Goal: Task Accomplishment & Management: Complete application form

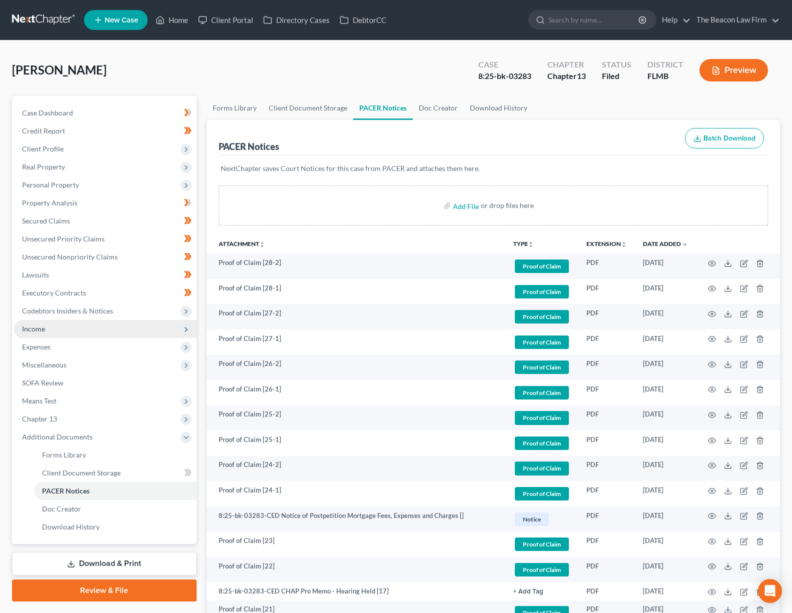
click at [59, 327] on span "Income" at bounding box center [105, 329] width 183 height 18
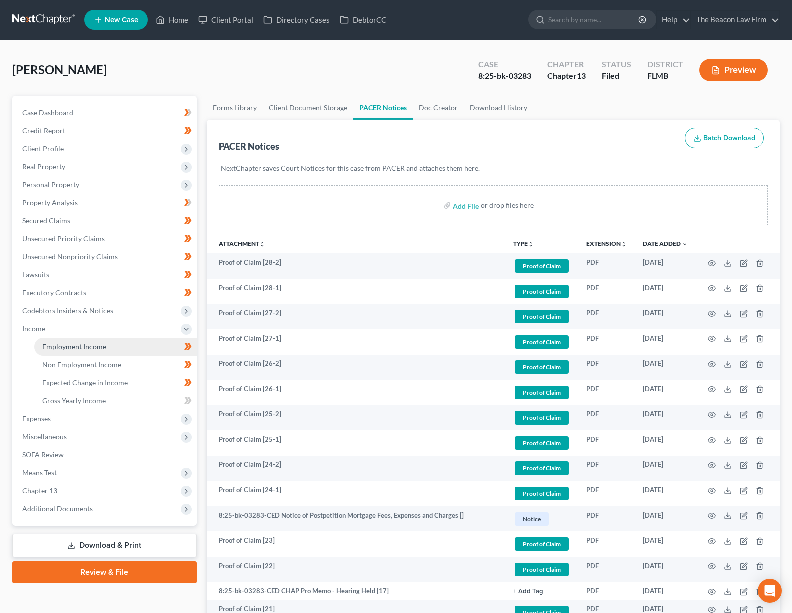
click at [83, 354] on ul "Employment Income Non Employment Income Expected Change in Income Gross Yearly …" at bounding box center [105, 374] width 183 height 72
click at [87, 348] on span "Employment Income" at bounding box center [74, 347] width 64 height 9
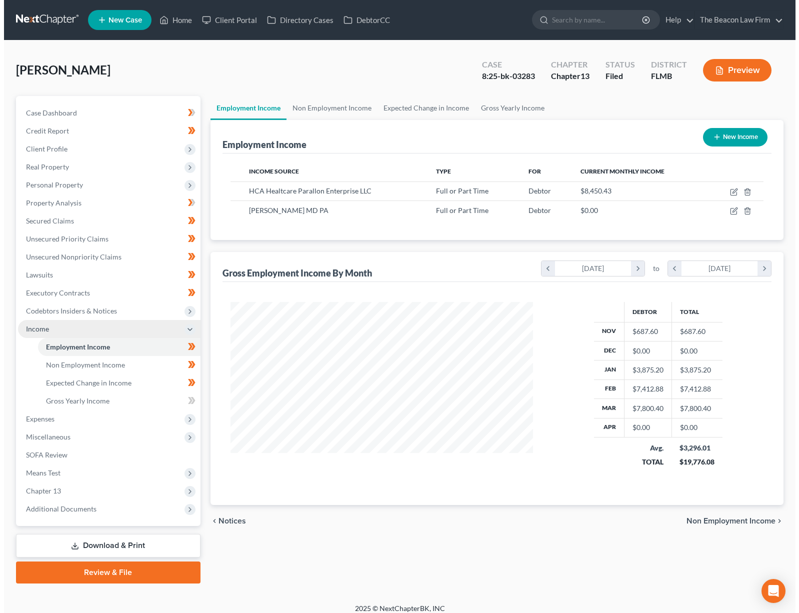
scroll to position [180, 323]
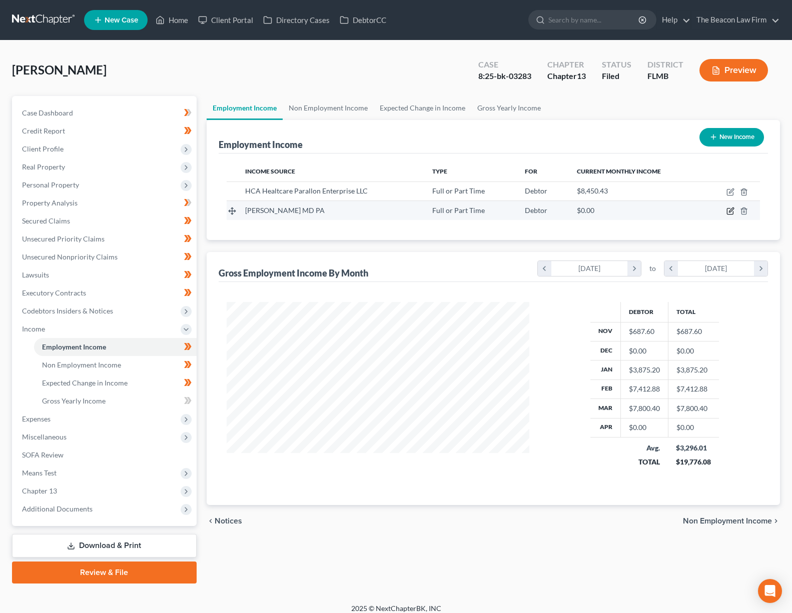
click at [732, 213] on icon "button" at bounding box center [730, 211] width 8 height 8
select select "0"
select select "9"
select select "0"
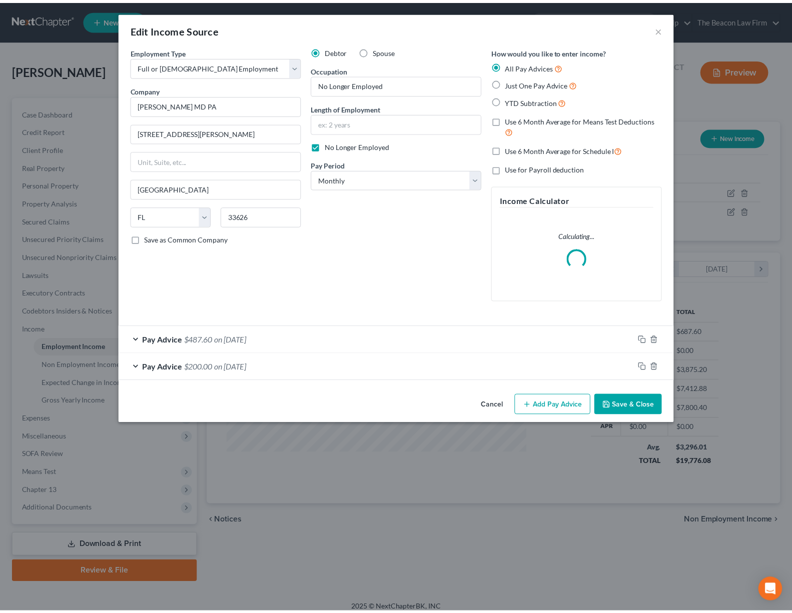
scroll to position [180, 326]
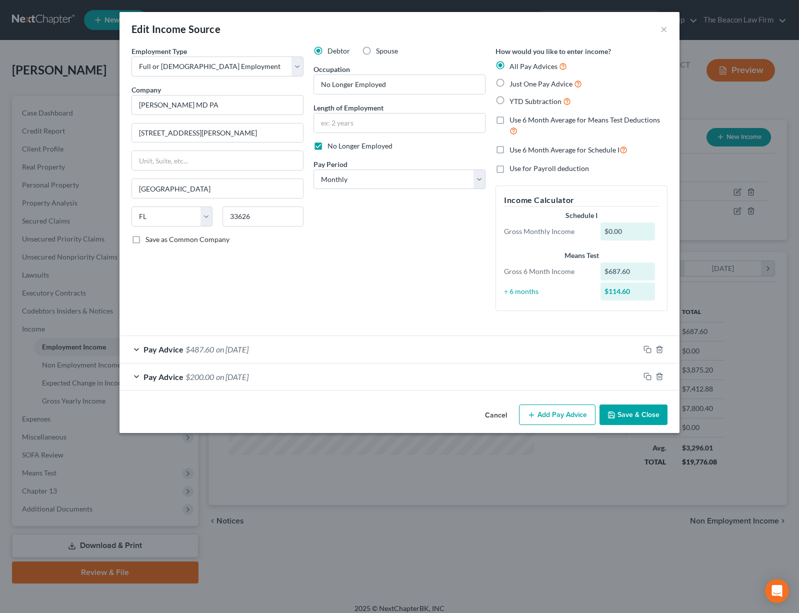
drag, startPoint x: 497, startPoint y: 413, endPoint x: 513, endPoint y: 419, distance: 16.6
click at [498, 412] on button "Cancel" at bounding box center [496, 416] width 38 height 20
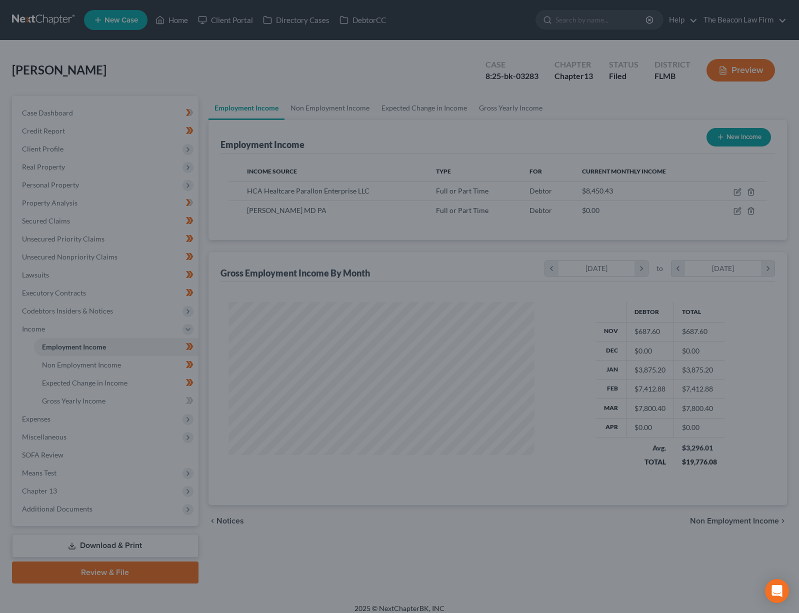
scroll to position [499821, 499678]
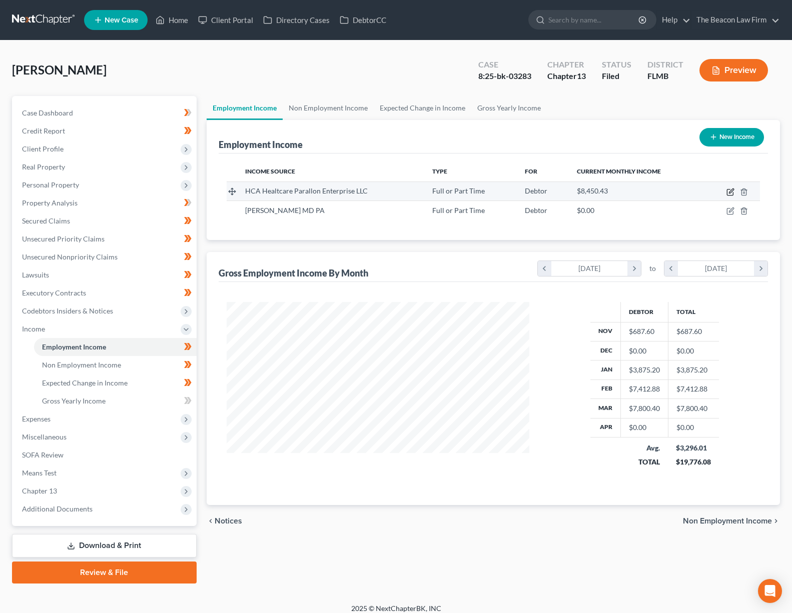
click at [729, 191] on icon "button" at bounding box center [730, 192] width 8 height 8
select select "0"
select select "9"
select select "2"
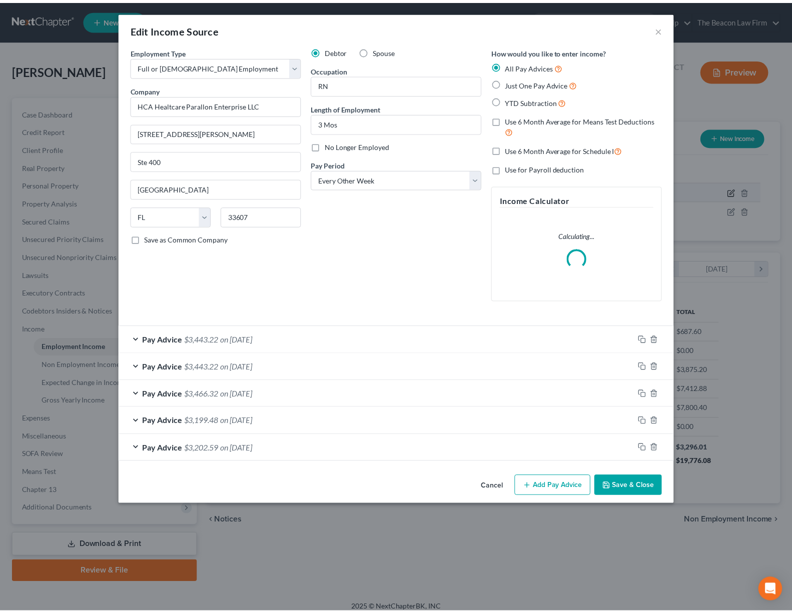
scroll to position [180, 326]
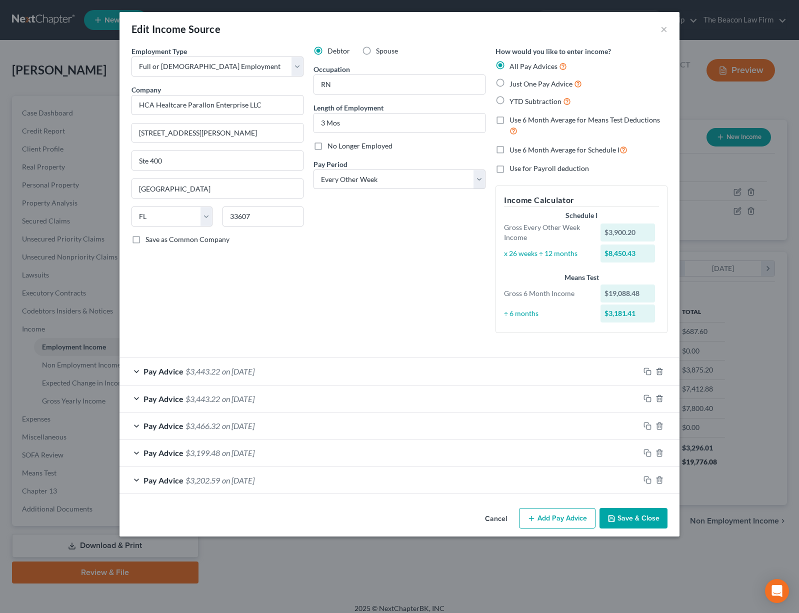
click at [501, 519] on button "Cancel" at bounding box center [496, 519] width 38 height 20
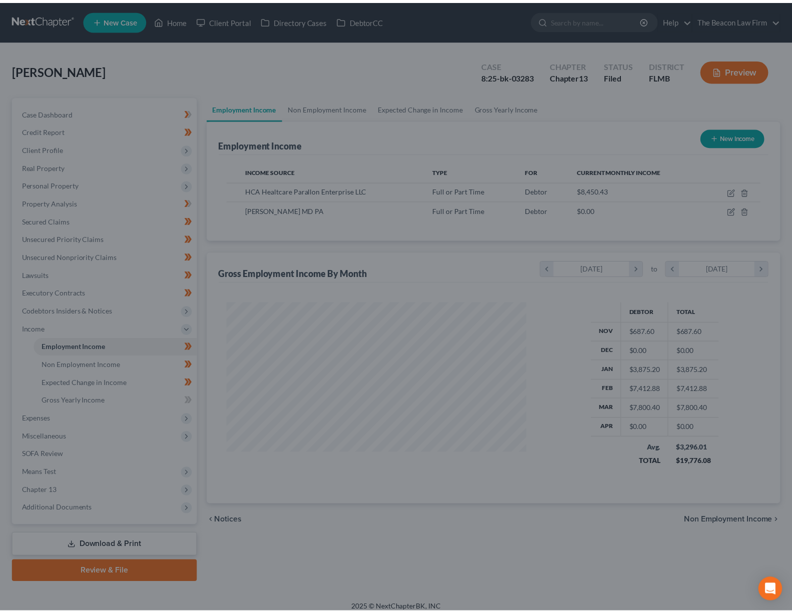
scroll to position [499821, 499678]
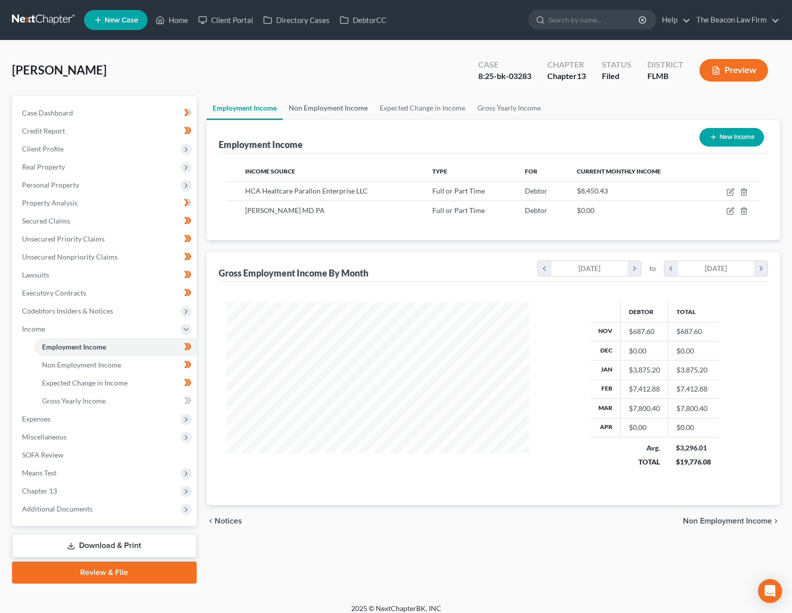
click at [337, 110] on link "Non Employment Income" at bounding box center [328, 108] width 91 height 24
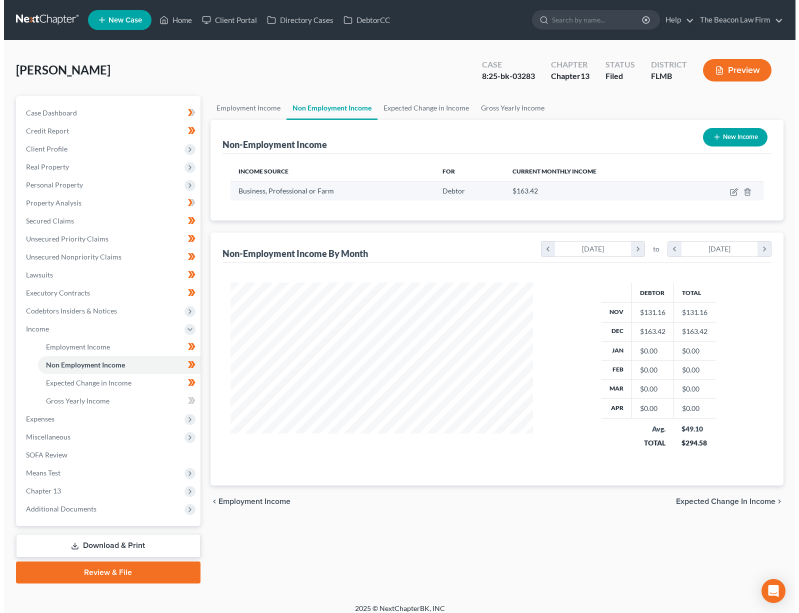
scroll to position [180, 323]
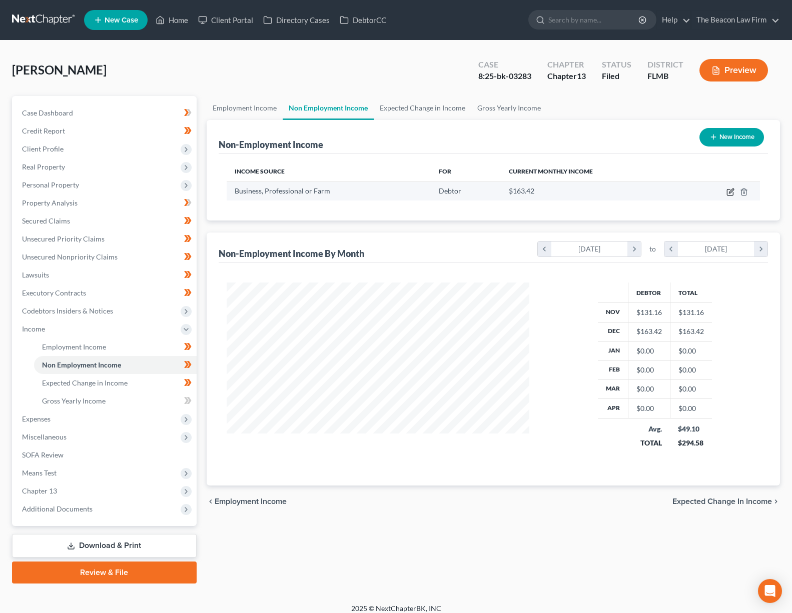
click at [729, 191] on icon "button" at bounding box center [730, 192] width 8 height 8
select select "10"
select select "0"
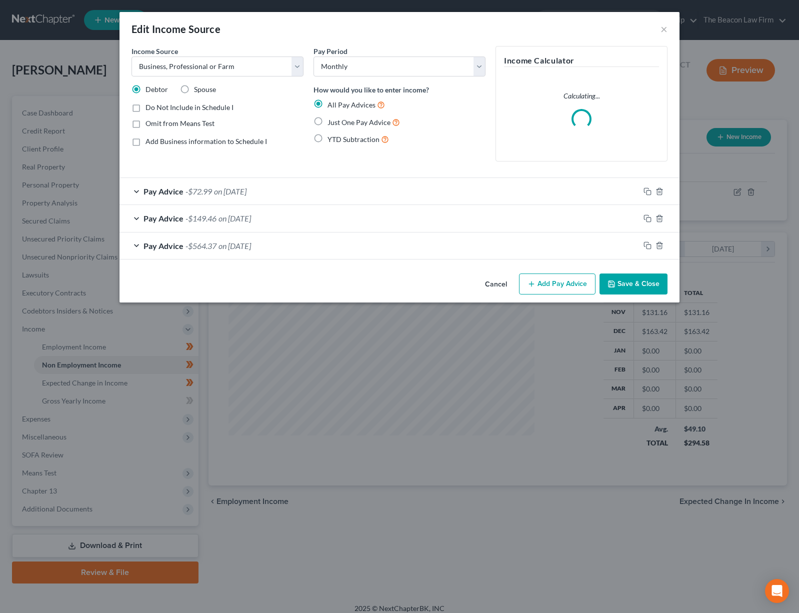
click at [227, 195] on span "on [DATE]" at bounding box center [230, 192] width 33 height 10
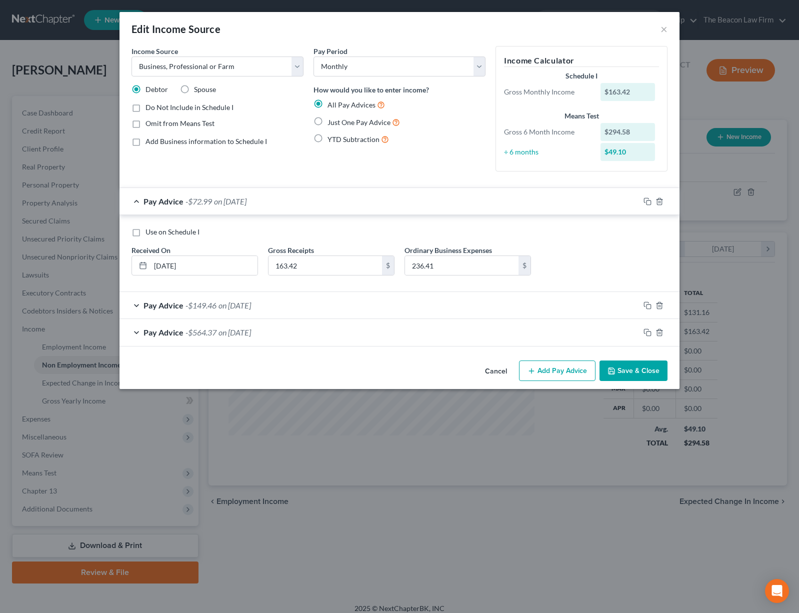
click at [227, 195] on div "Pay Advice -$72.99 on [DATE]" at bounding box center [380, 201] width 520 height 27
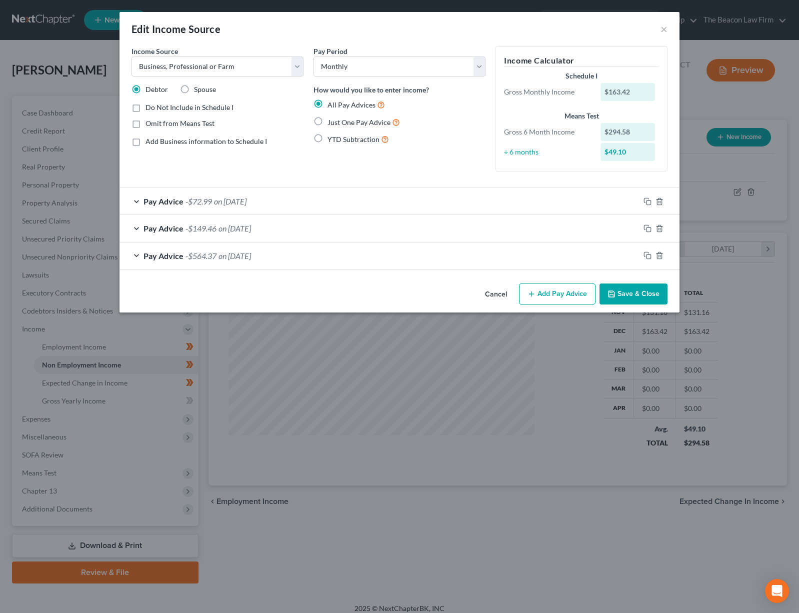
drag, startPoint x: 489, startPoint y: 295, endPoint x: 177, endPoint y: 381, distance: 324.1
click at [489, 295] on button "Cancel" at bounding box center [496, 295] width 38 height 20
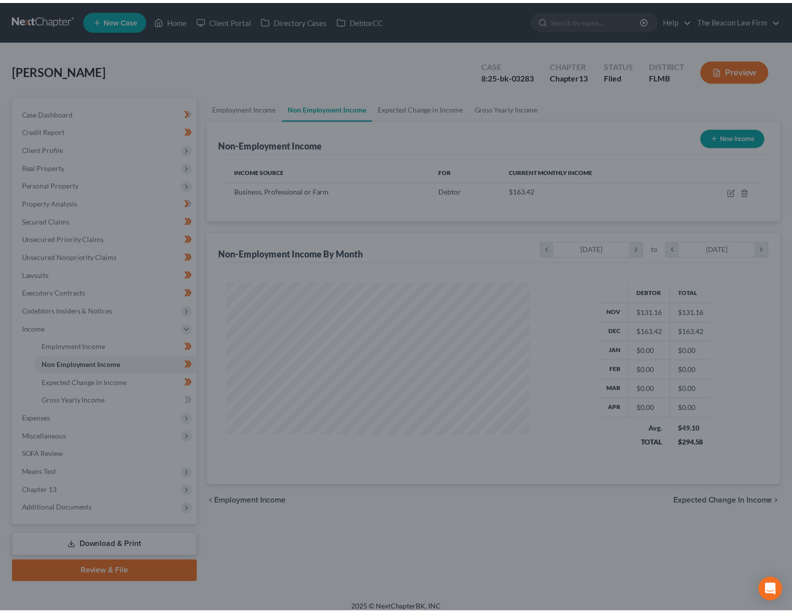
scroll to position [499821, 499678]
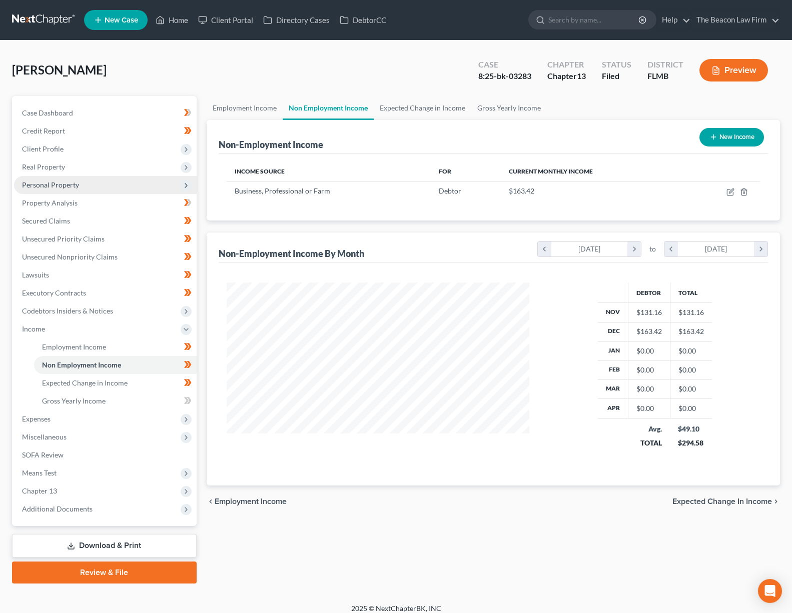
click at [45, 182] on span "Personal Property" at bounding box center [50, 185] width 57 height 9
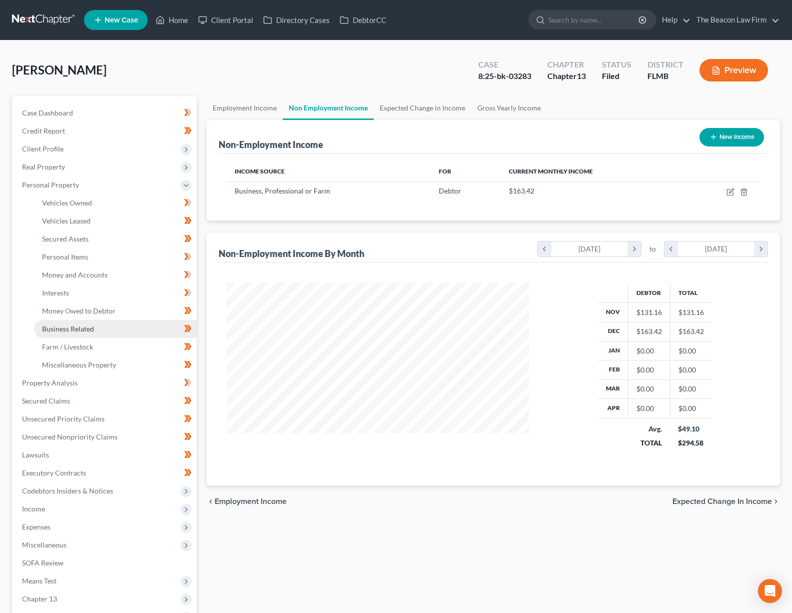
click at [76, 328] on span "Business Related" at bounding box center [68, 329] width 52 height 9
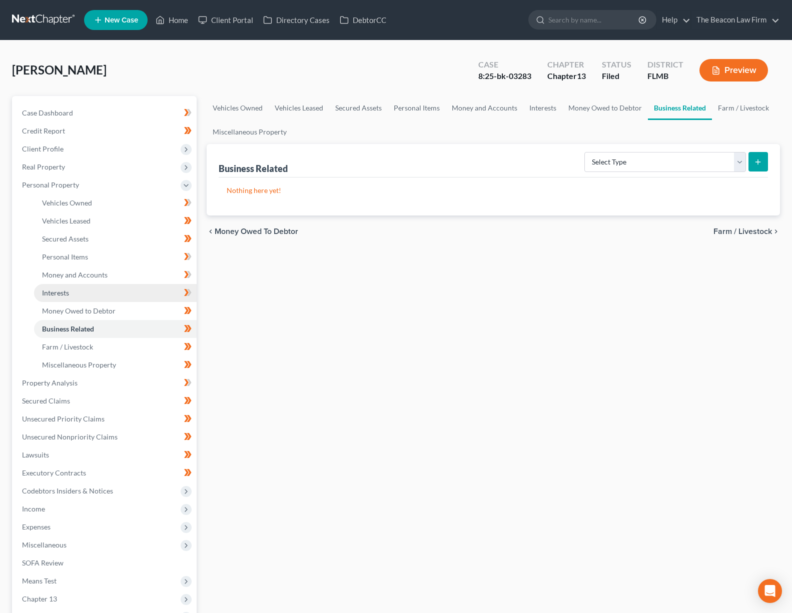
click at [69, 295] on span "Interests" at bounding box center [55, 293] width 27 height 9
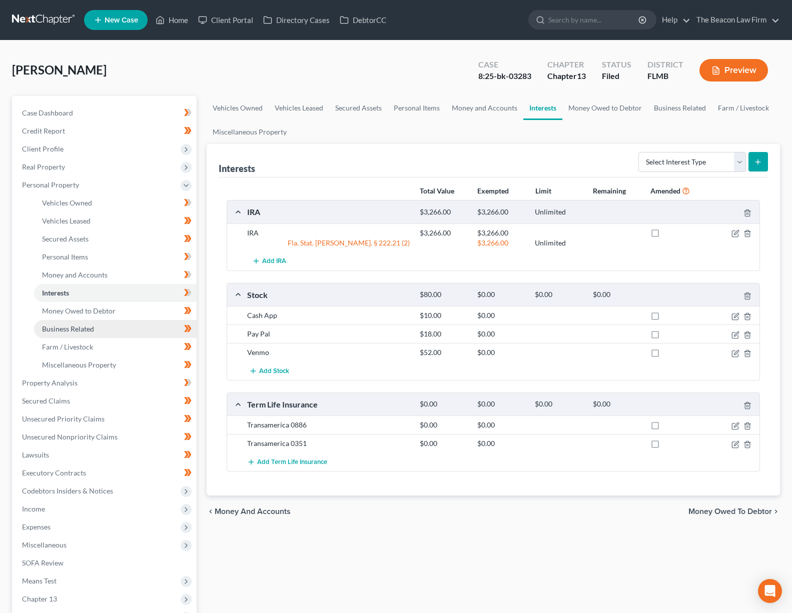
click at [62, 325] on span "Business Related" at bounding box center [68, 329] width 52 height 9
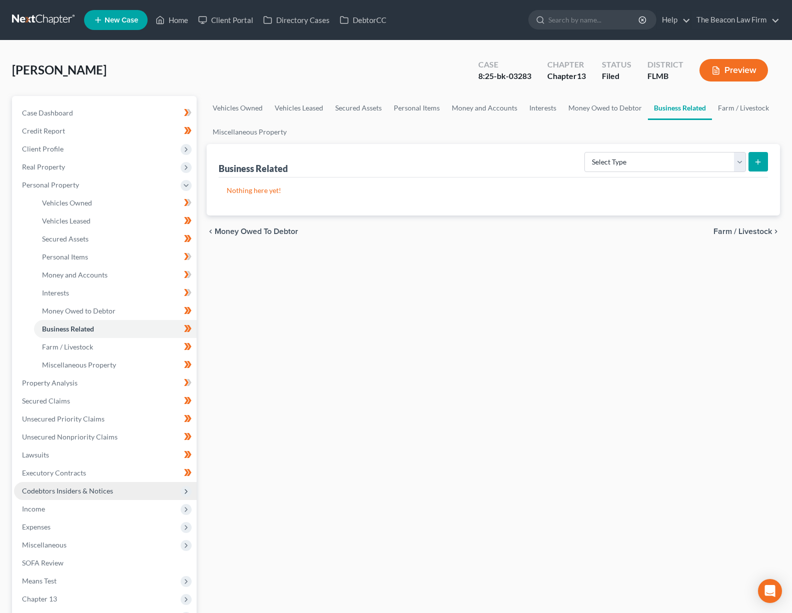
click at [85, 491] on span "Codebtors Insiders & Notices" at bounding box center [67, 491] width 91 height 9
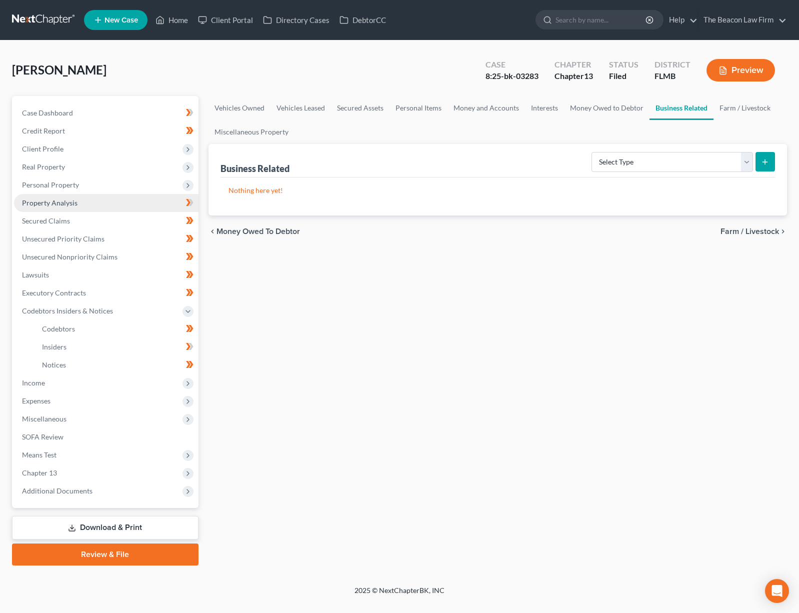
click at [57, 202] on span "Property Analysis" at bounding box center [50, 203] width 56 height 9
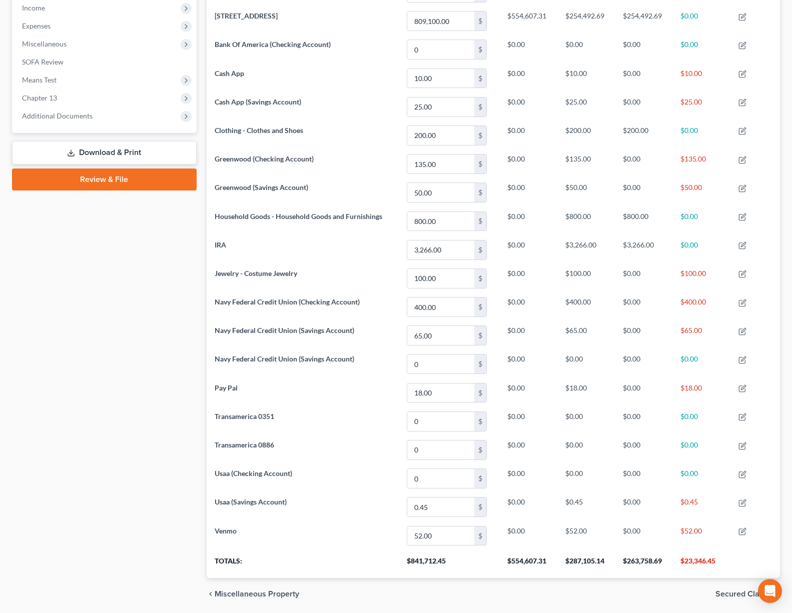
scroll to position [126, 0]
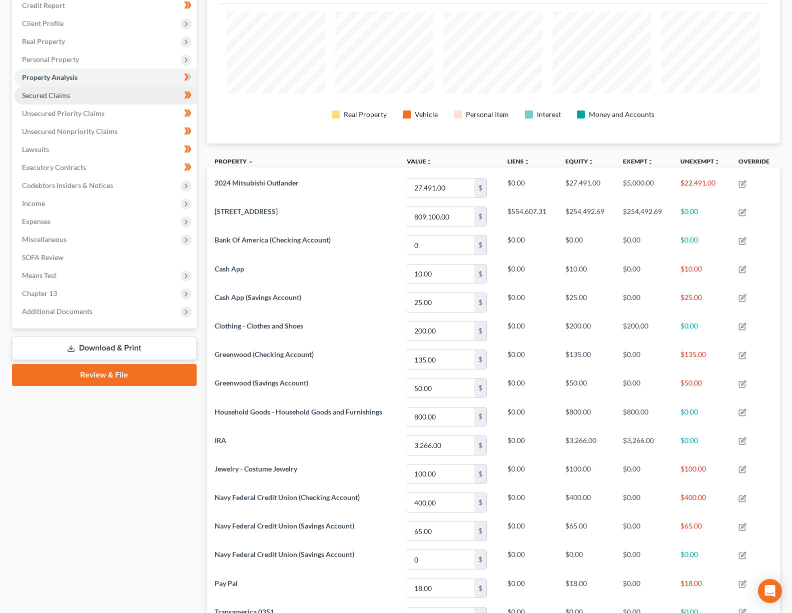
click at [68, 98] on span "Secured Claims" at bounding box center [46, 95] width 48 height 9
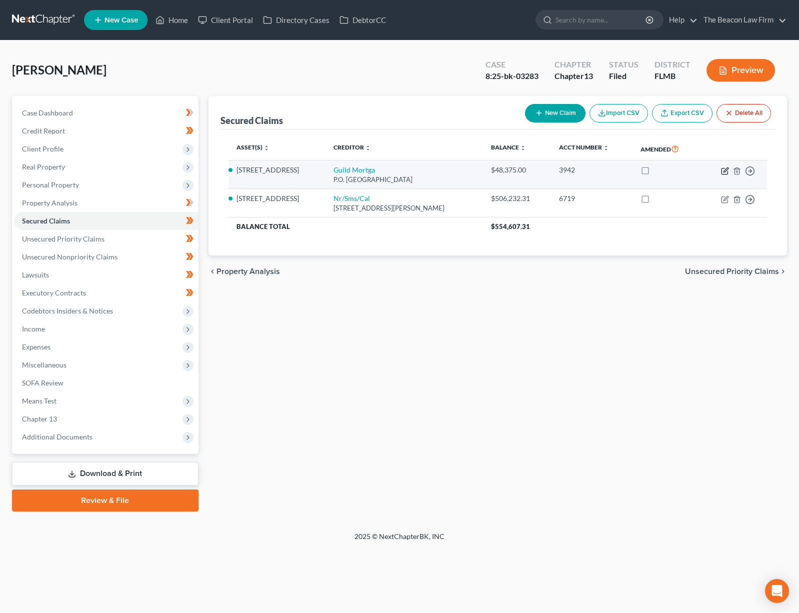
click at [727, 170] on icon "button" at bounding box center [725, 171] width 8 height 8
select select "4"
select select "2"
select select "0"
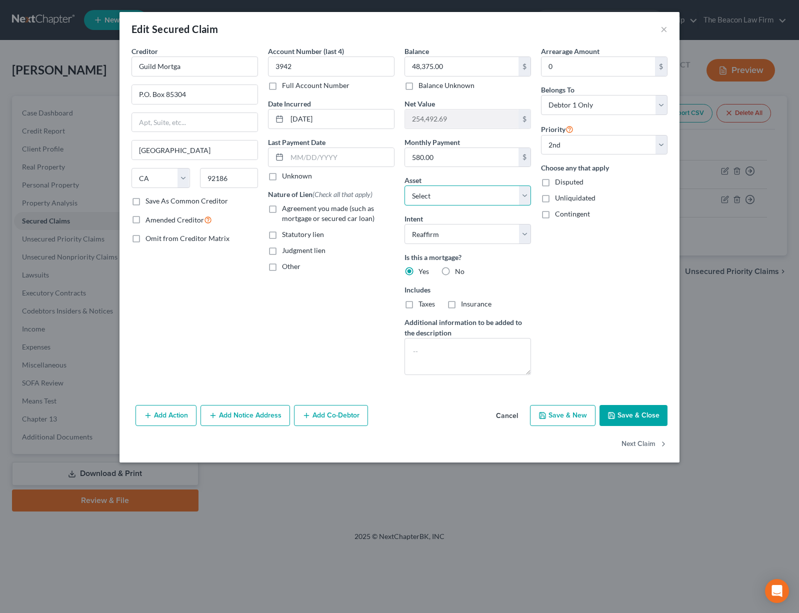
select select
select select "0"
click at [638, 415] on button "Save & Close" at bounding box center [634, 415] width 68 height 21
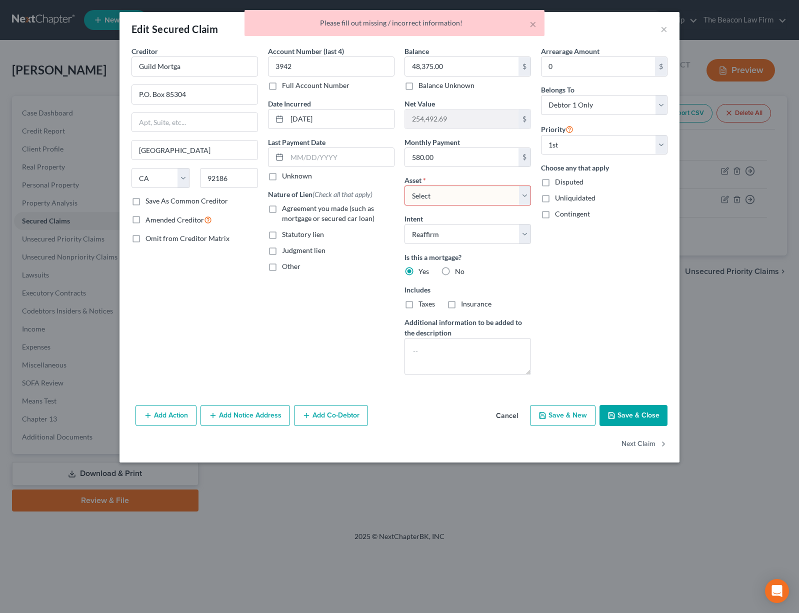
select select "0"
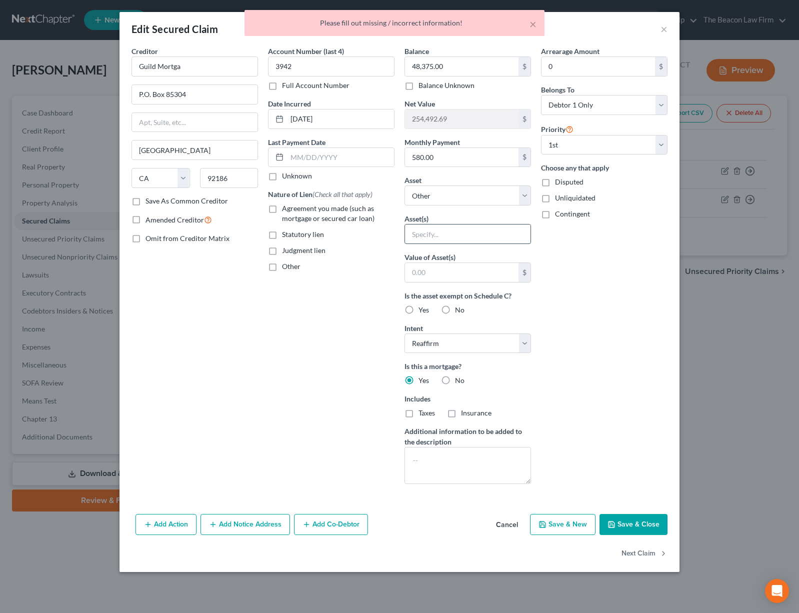
click at [480, 236] on input "text" at bounding box center [468, 234] width 126 height 19
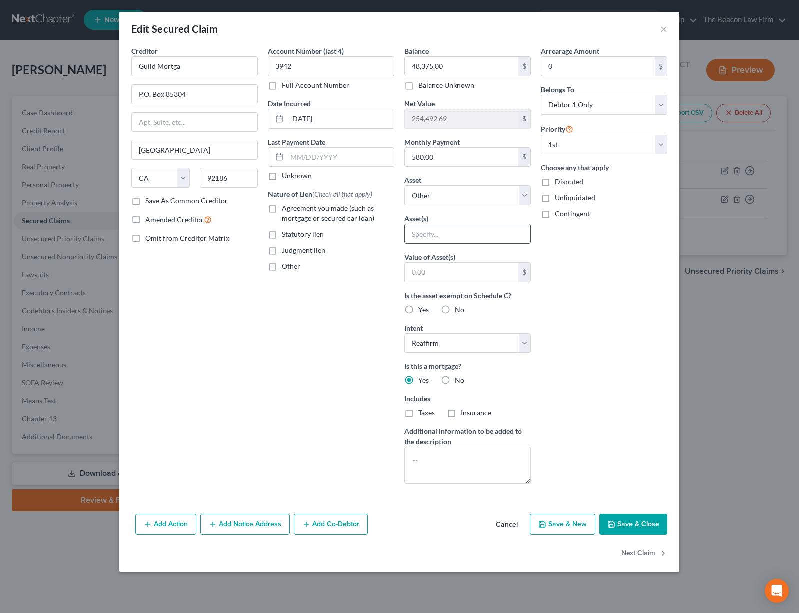
click at [448, 239] on input "text" at bounding box center [468, 234] width 126 height 19
paste input "[STREET_ADDRESS][PERSON_NAME]"
type input "[STREET_ADDRESS][PERSON_NAME]"
click at [642, 526] on button "Save & Close" at bounding box center [634, 524] width 68 height 21
select select
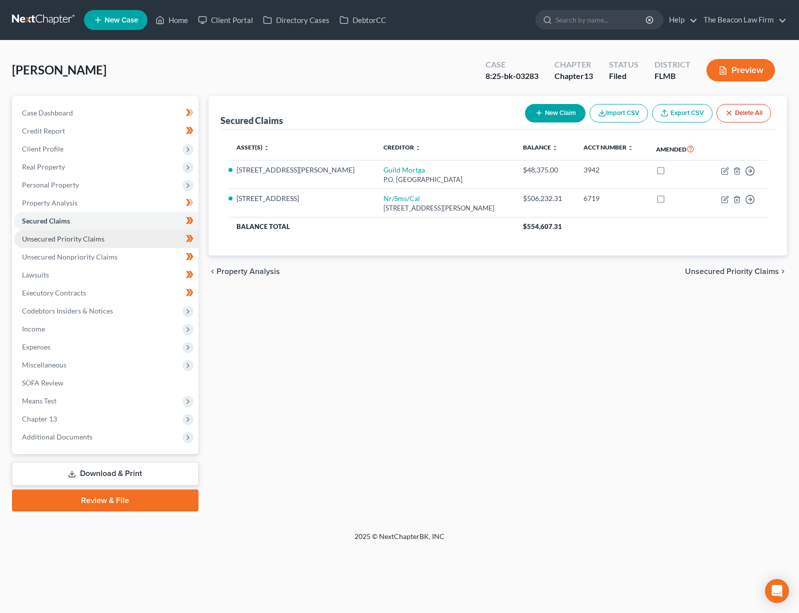
click at [88, 235] on span "Unsecured Priority Claims" at bounding box center [63, 239] width 83 height 9
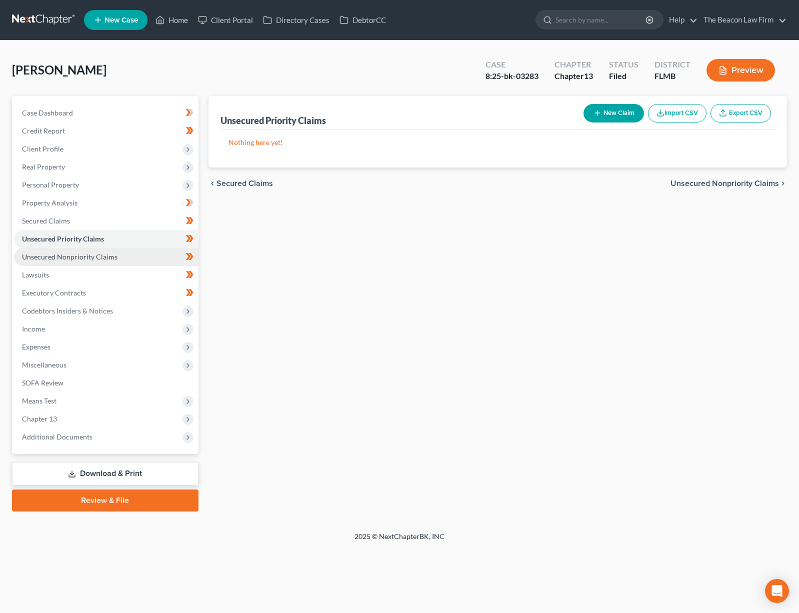
click at [93, 253] on span "Unsecured Nonpriority Claims" at bounding box center [70, 257] width 96 height 9
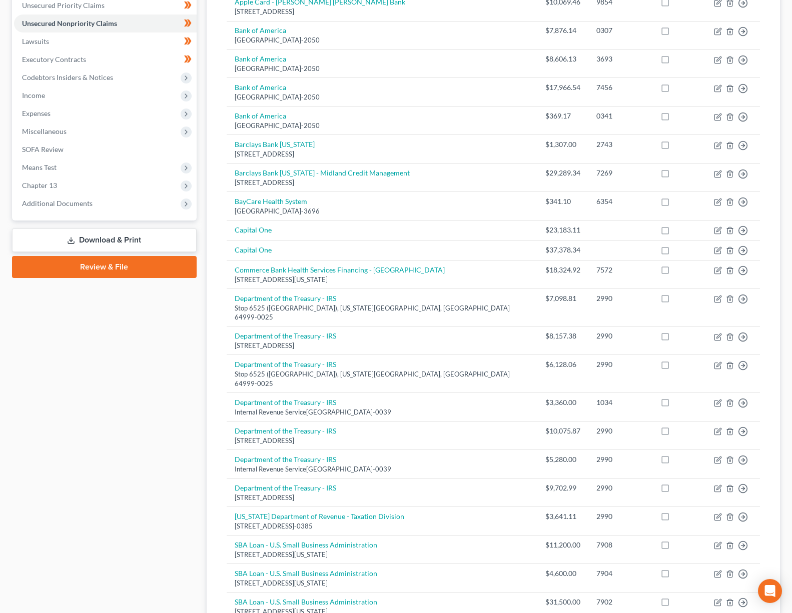
scroll to position [29, 0]
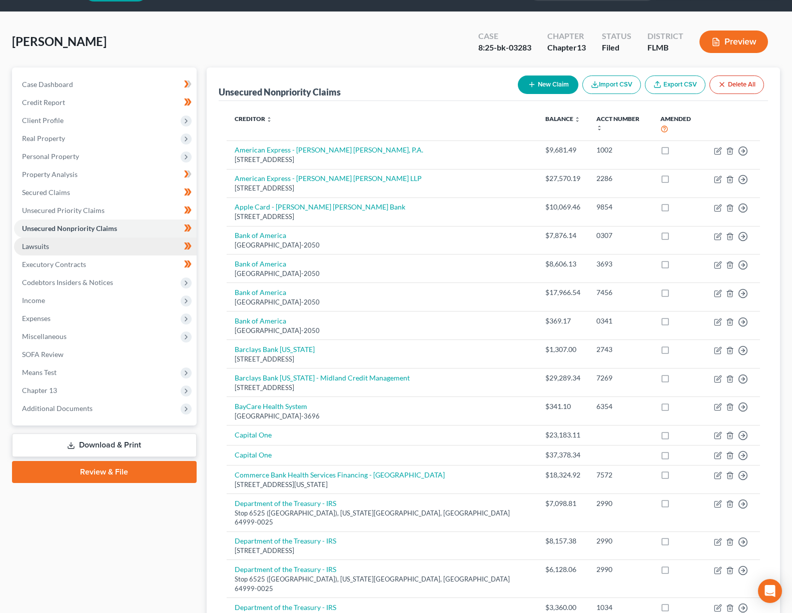
click at [75, 245] on link "Lawsuits" at bounding box center [105, 247] width 183 height 18
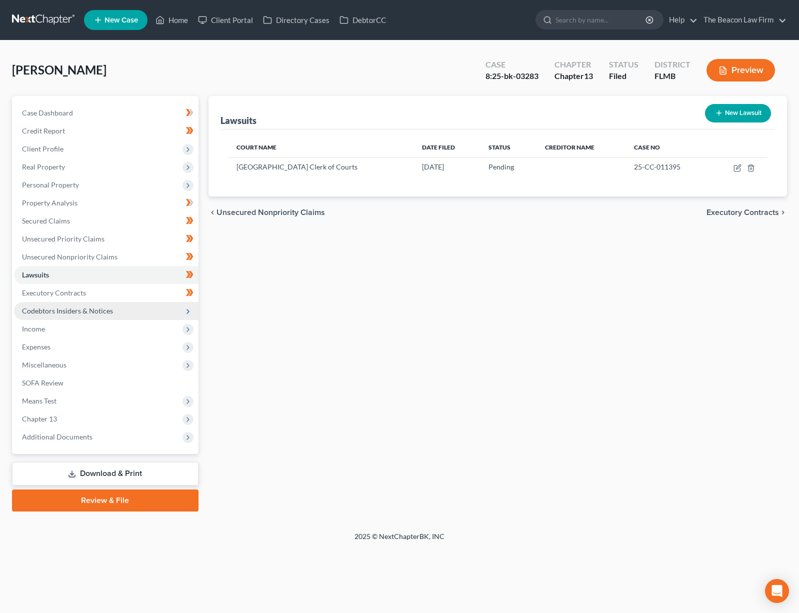
drag, startPoint x: 82, startPoint y: 307, endPoint x: 88, endPoint y: 316, distance: 10.1
click at [83, 308] on span "Codebtors Insiders & Notices" at bounding box center [67, 311] width 91 height 9
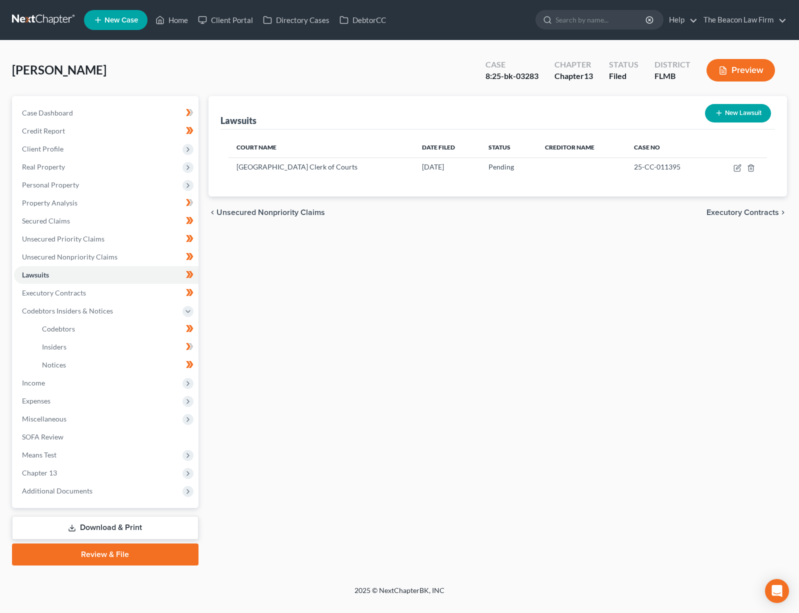
click at [349, 360] on div "Lawsuits New Lawsuit Court Name Date Filed Status Creditor Name Case No Hillsbo…" at bounding box center [498, 331] width 589 height 470
click at [92, 491] on span "Additional Documents" at bounding box center [106, 491] width 185 height 18
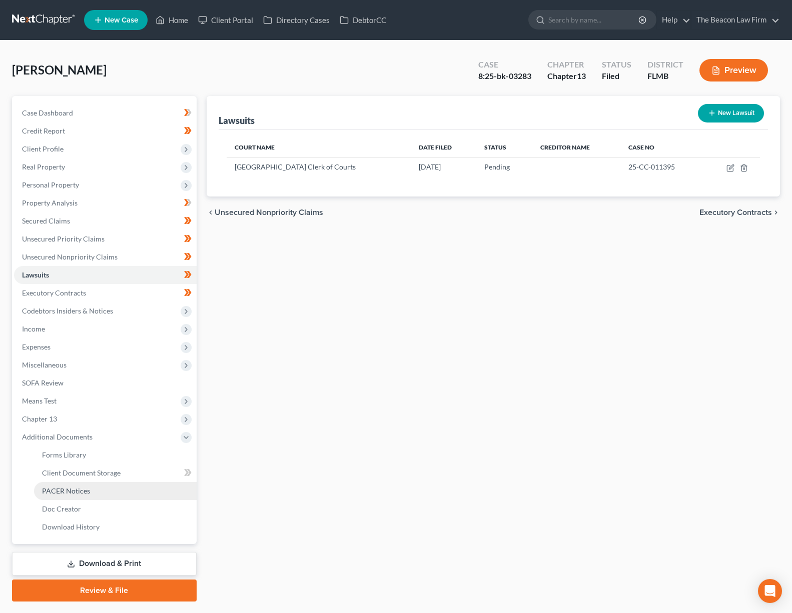
click at [86, 495] on link "PACER Notices" at bounding box center [115, 491] width 163 height 18
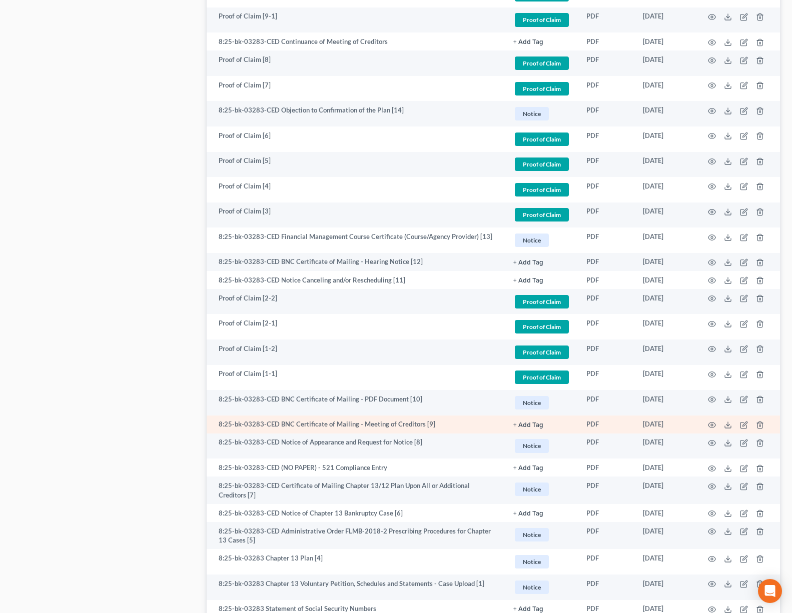
scroll to position [1288, 0]
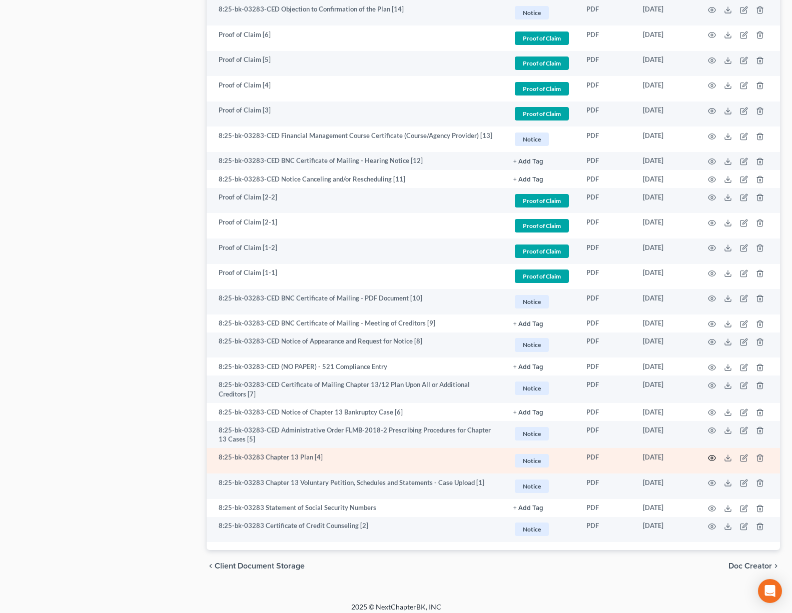
click at [713, 454] on icon "button" at bounding box center [712, 458] width 8 height 8
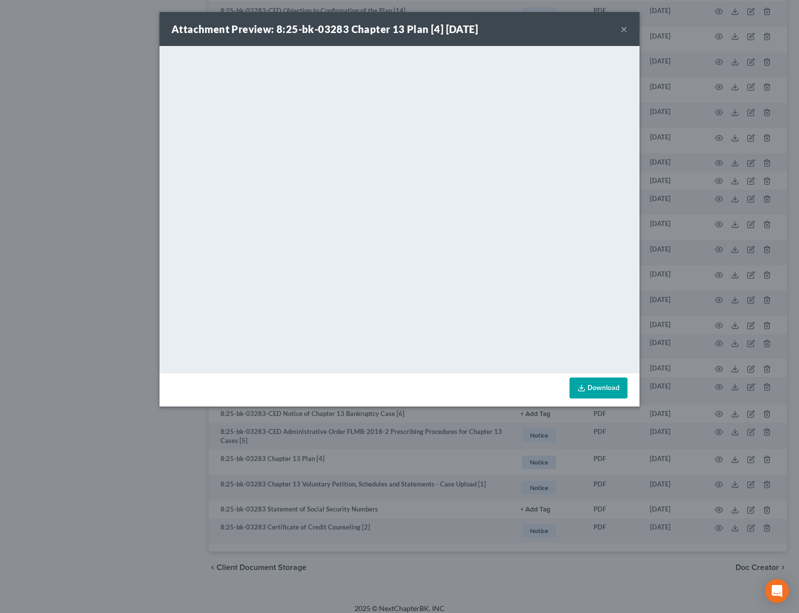
click at [628, 30] on div "Attachment Preview: 8:25-bk-03283 Chapter 13 Plan [4] [DATE] ×" at bounding box center [400, 29] width 480 height 34
click at [624, 31] on button "×" at bounding box center [624, 29] width 7 height 12
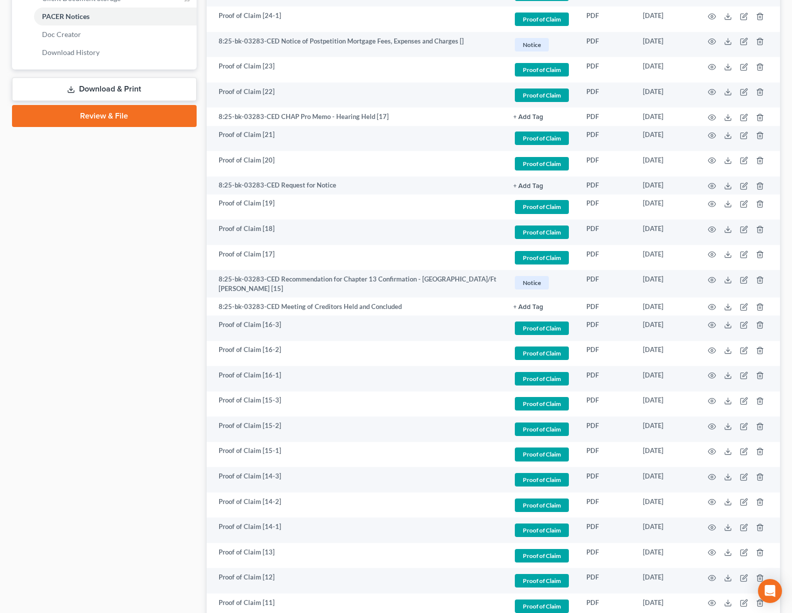
scroll to position [958, 0]
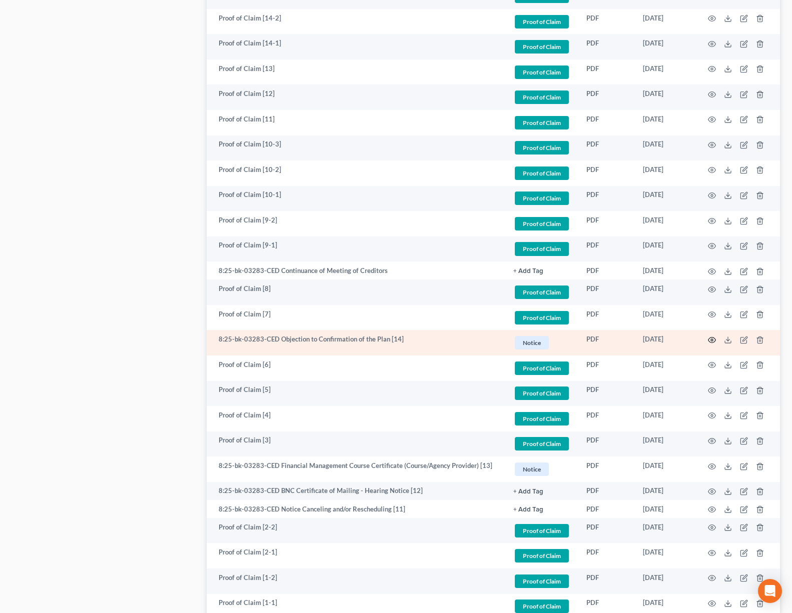
click at [710, 336] on icon "button" at bounding box center [712, 340] width 8 height 8
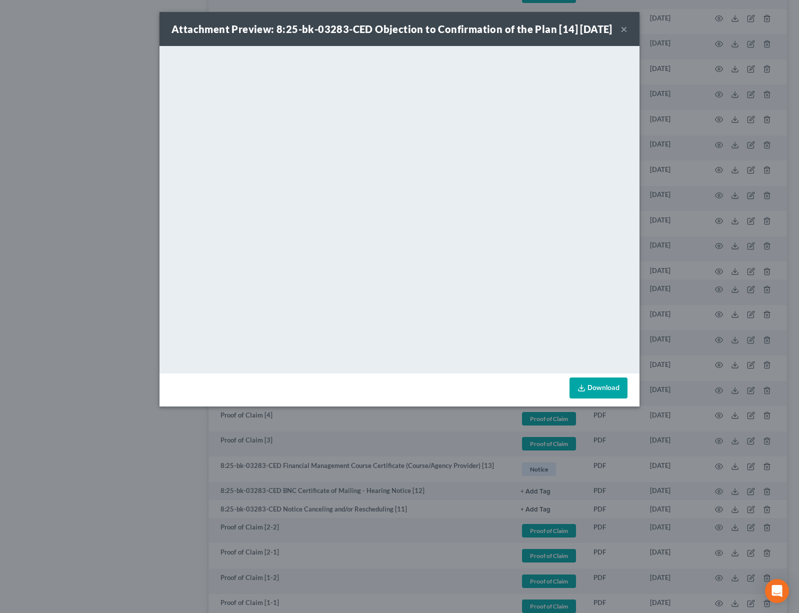
click at [596, 399] on link "Download" at bounding box center [599, 388] width 58 height 21
click at [624, 35] on button "×" at bounding box center [624, 29] width 7 height 12
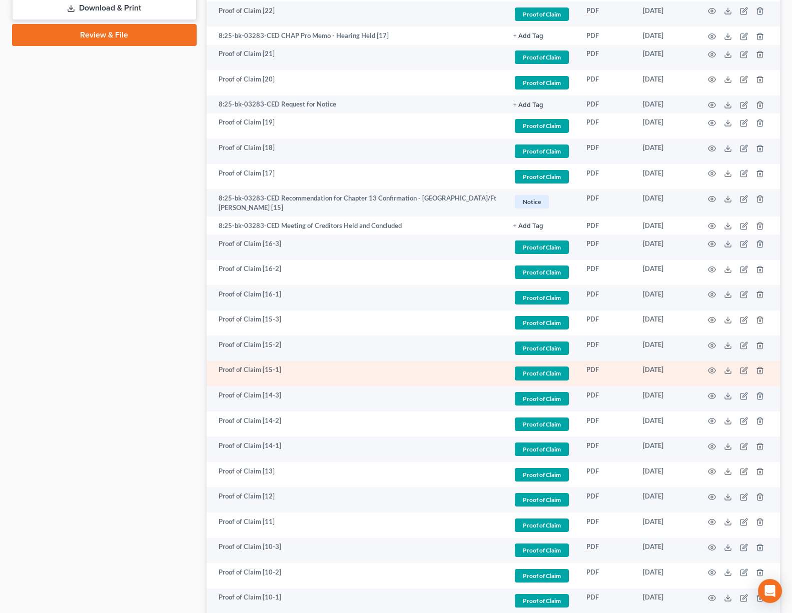
scroll to position [374, 0]
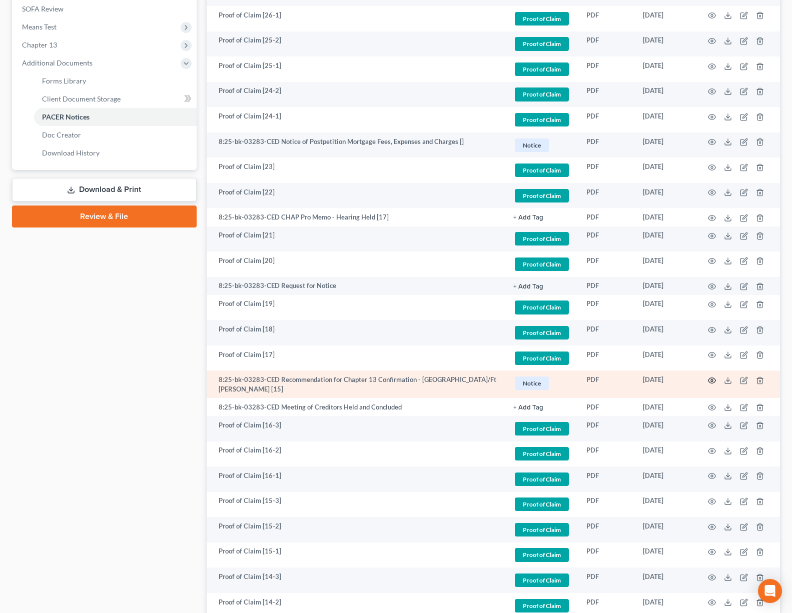
click at [712, 378] on icon "button" at bounding box center [712, 381] width 8 height 8
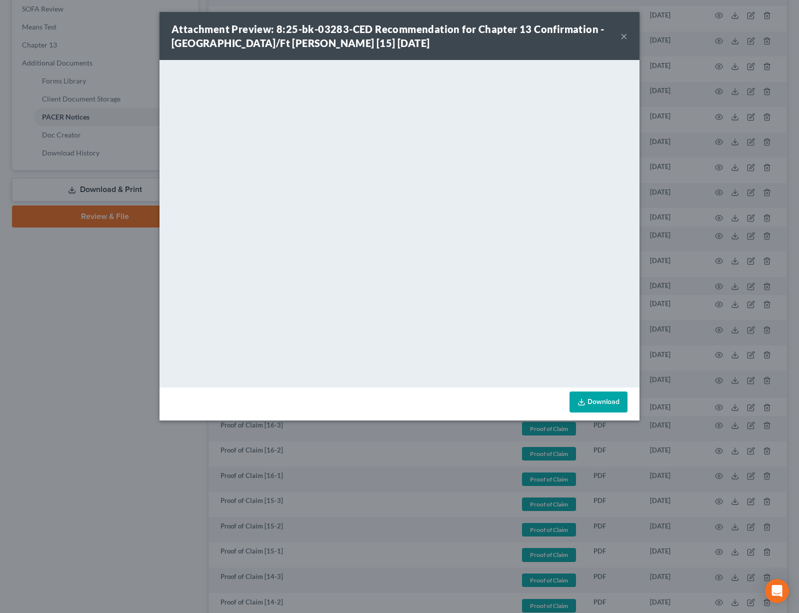
drag, startPoint x: 623, startPoint y: 39, endPoint x: 591, endPoint y: 59, distance: 37.7
click at [623, 39] on button "×" at bounding box center [624, 36] width 7 height 12
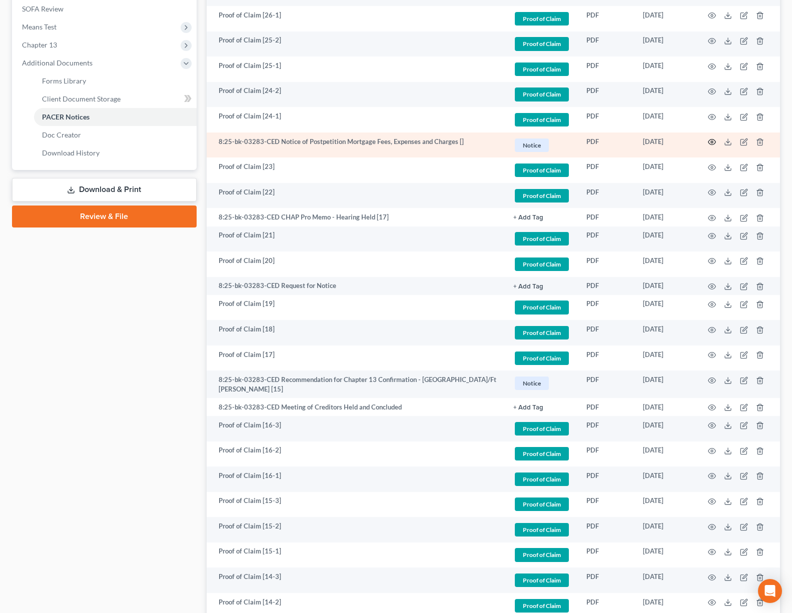
click at [713, 141] on icon "button" at bounding box center [712, 142] width 8 height 8
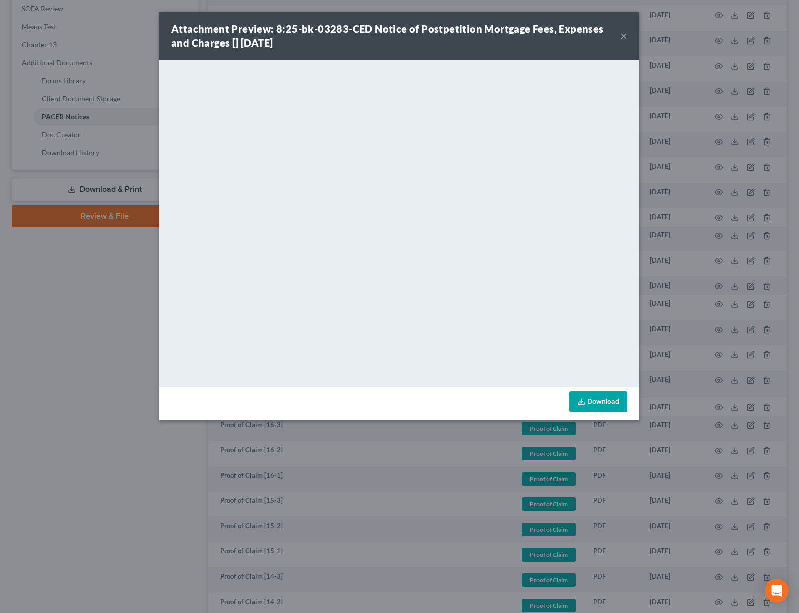
click at [624, 39] on button "×" at bounding box center [624, 36] width 7 height 12
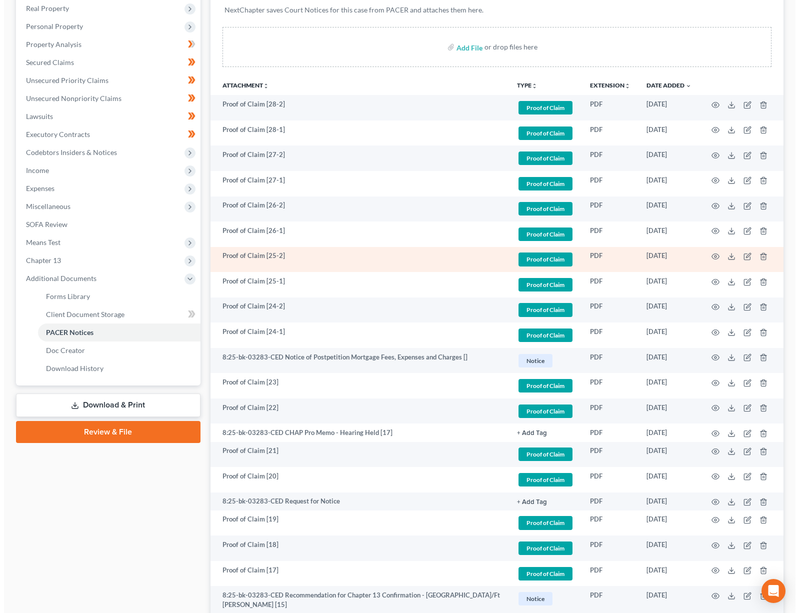
scroll to position [0, 0]
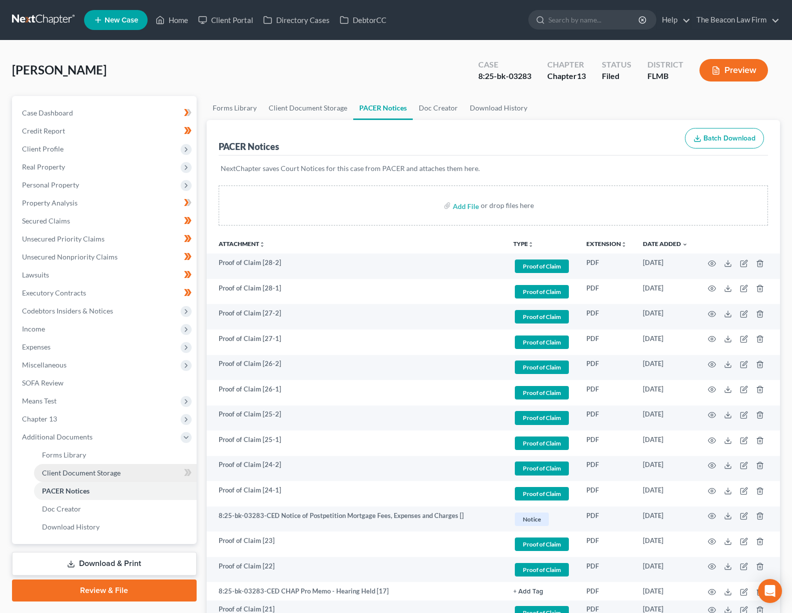
click at [67, 473] on span "Client Document Storage" at bounding box center [81, 473] width 79 height 9
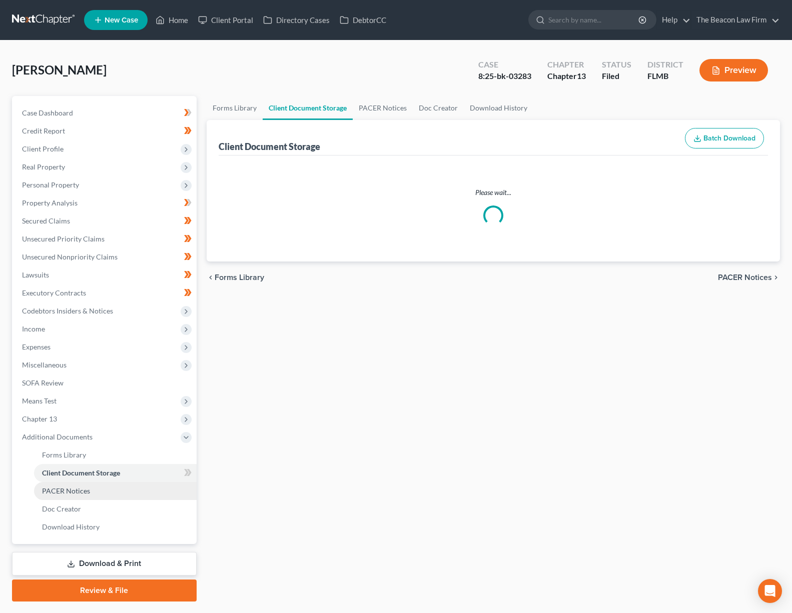
select select "9"
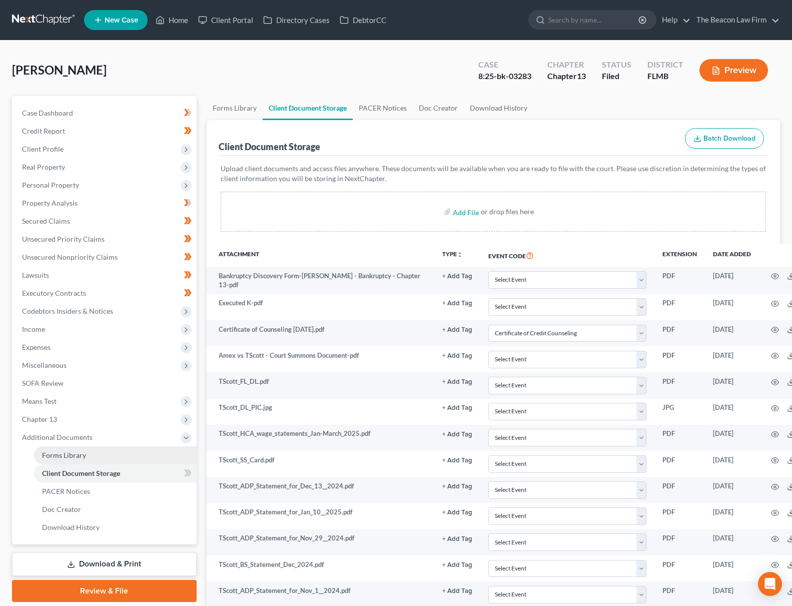
click at [77, 456] on span "Forms Library" at bounding box center [64, 455] width 44 height 9
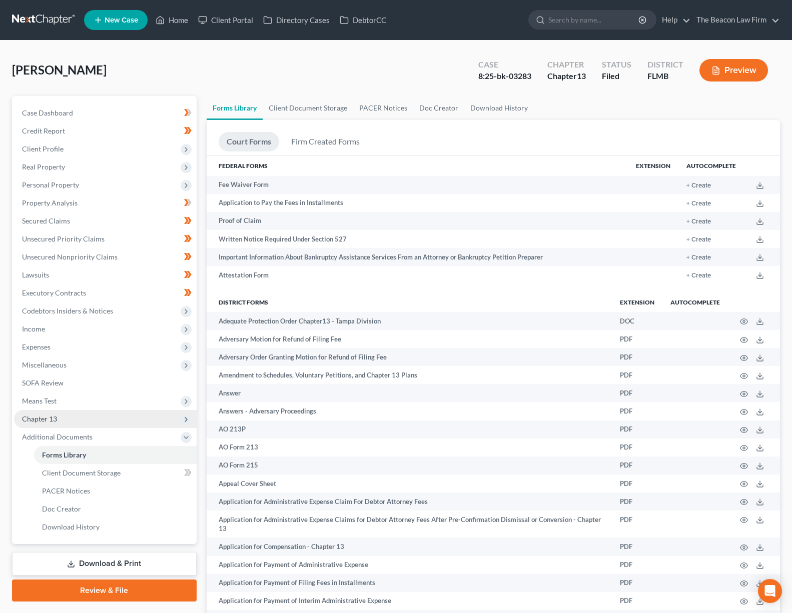
click at [51, 423] on span "Chapter 13" at bounding box center [105, 419] width 183 height 18
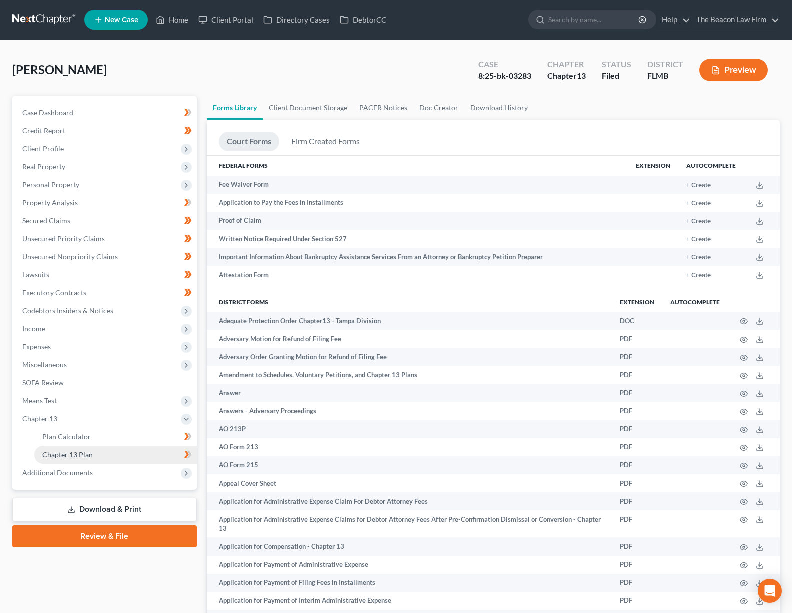
click at [76, 458] on span "Chapter 13 Plan" at bounding box center [67, 455] width 51 height 9
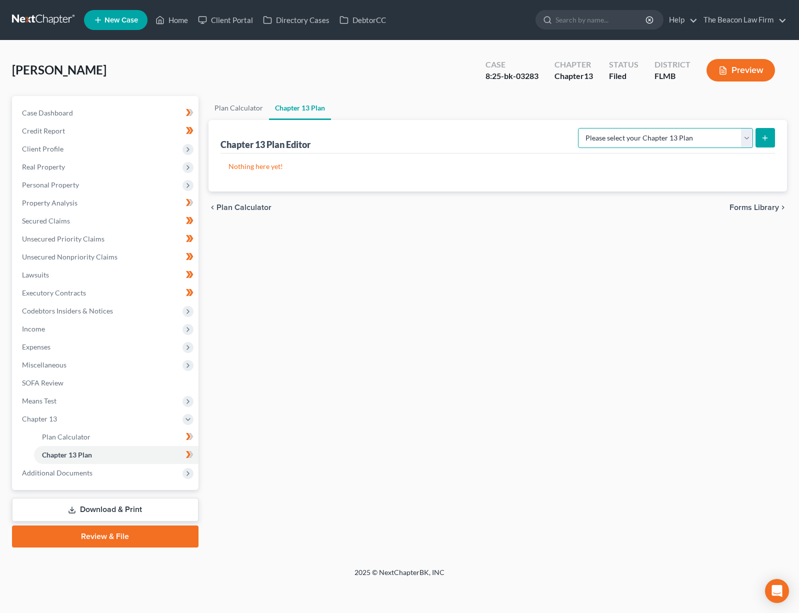
select select "2"
click at [770, 141] on button "submit" at bounding box center [766, 138] width 20 height 20
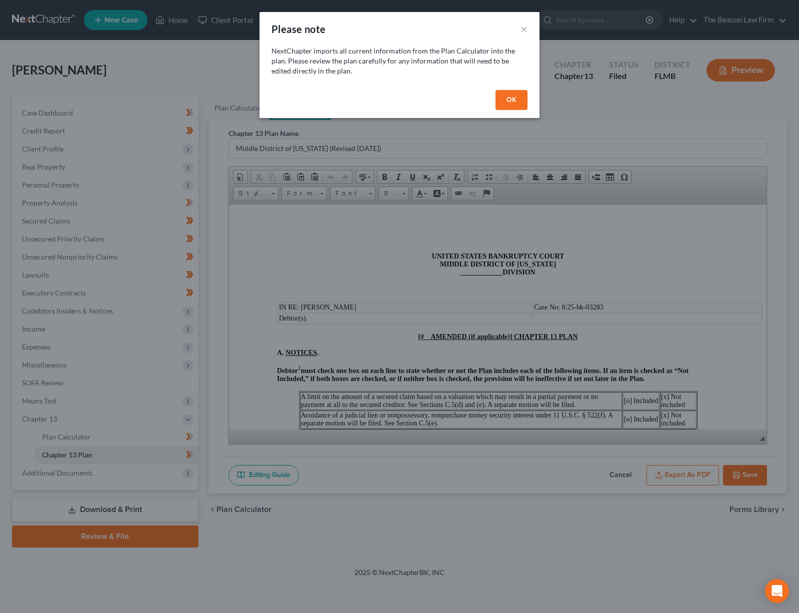
click at [519, 95] on button "OK" at bounding box center [512, 100] width 32 height 20
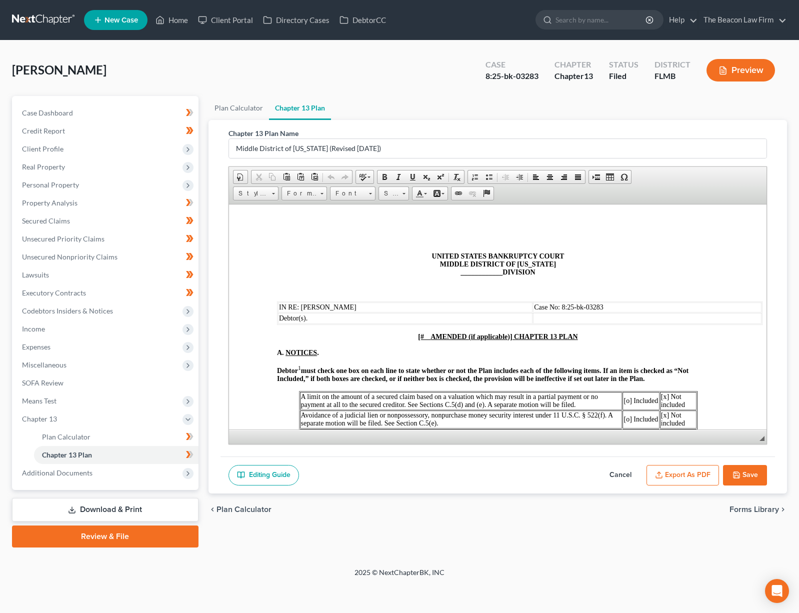
click at [466, 270] on span "____________" at bounding box center [481, 272] width 42 height 8
click at [424, 335] on span at bounding box center [427, 337] width 7 height 8
drag, startPoint x: 469, startPoint y: 337, endPoint x: 510, endPoint y: 332, distance: 41.2
click at [513, 333] on u "[FIRST AMENDED (if applicable)] CHAPTER 13 PLAN" at bounding box center [498, 337] width 170 height 8
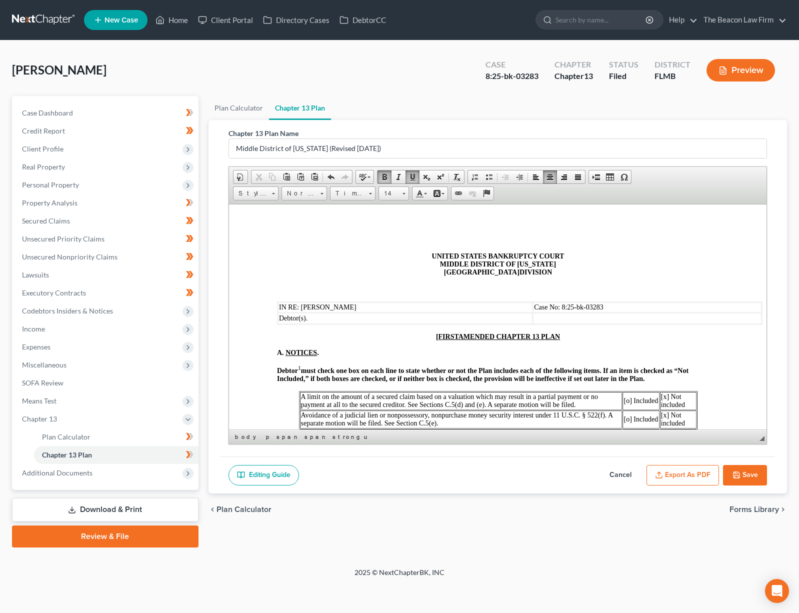
click at [513, 369] on strong "must check one box on each line to state whether or not the Plan includes each …" at bounding box center [483, 375] width 412 height 16
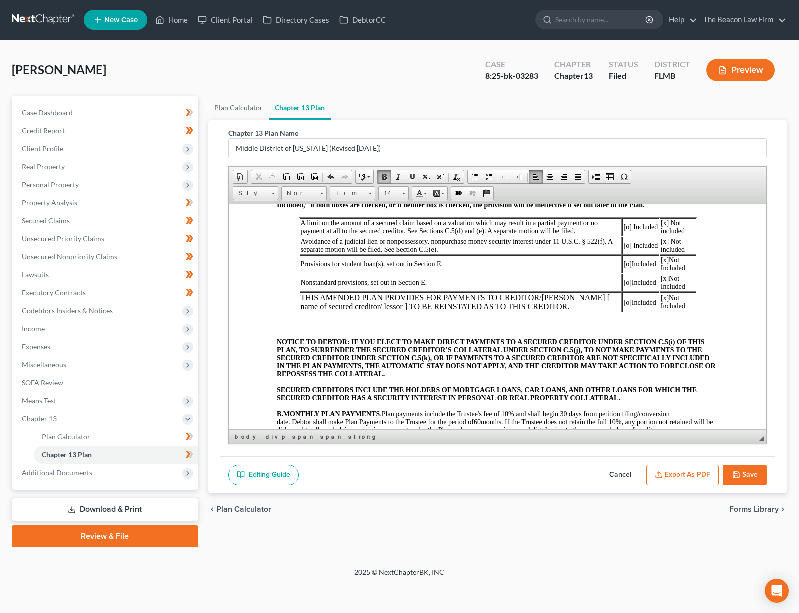
scroll to position [252, 0]
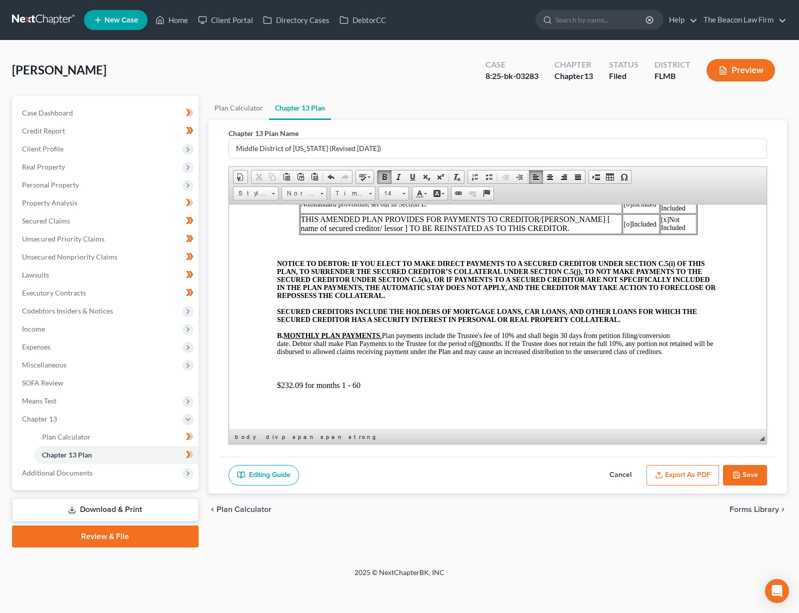
click at [281, 387] on p "$232.09 for months 1 - 60" at bounding box center [498, 385] width 442 height 9
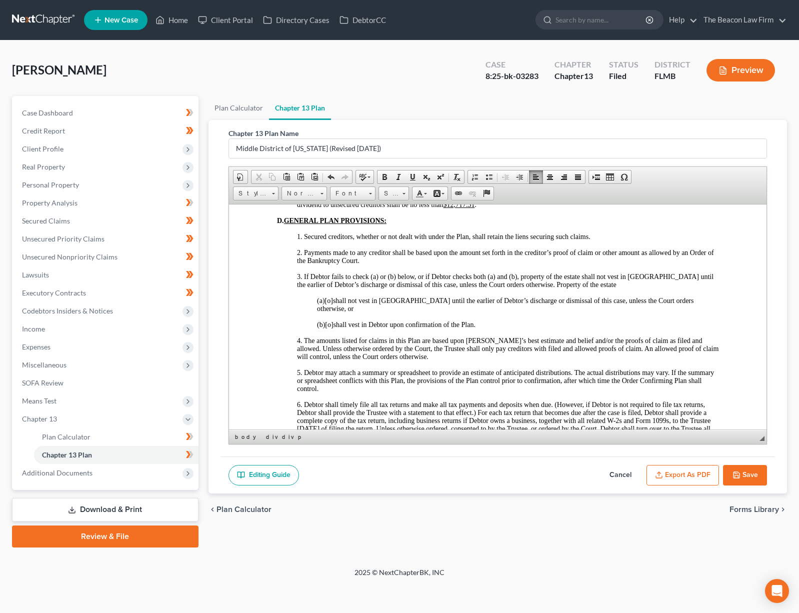
scroll to position [2323, 0]
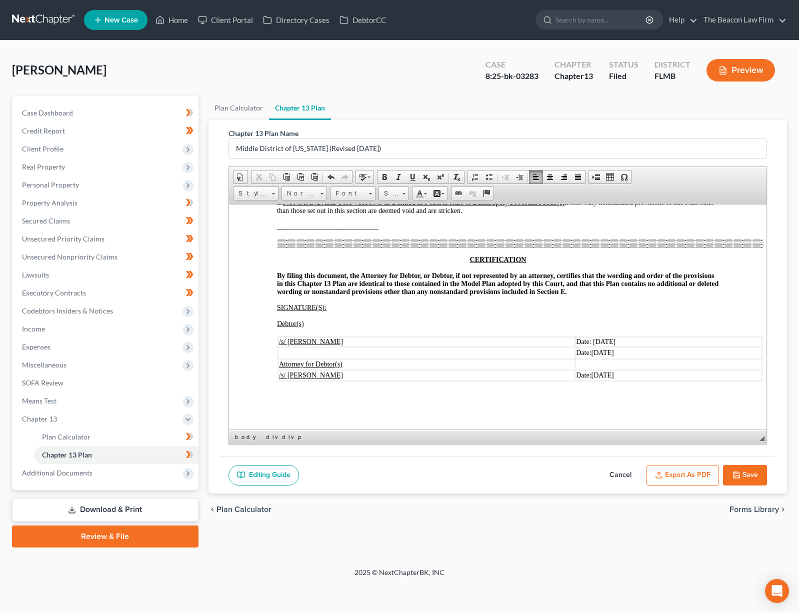
click at [662, 472] on icon "button" at bounding box center [659, 475] width 8 height 8
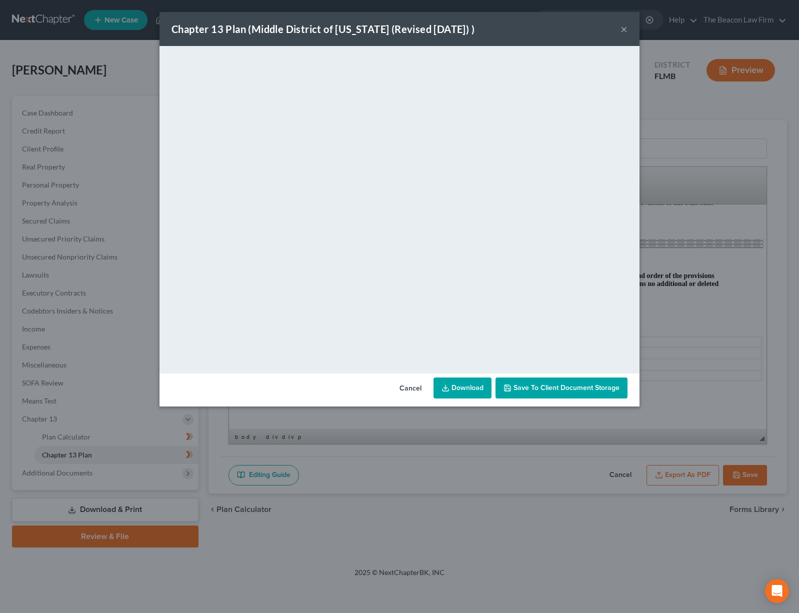
click at [627, 28] on button "×" at bounding box center [624, 29] width 7 height 12
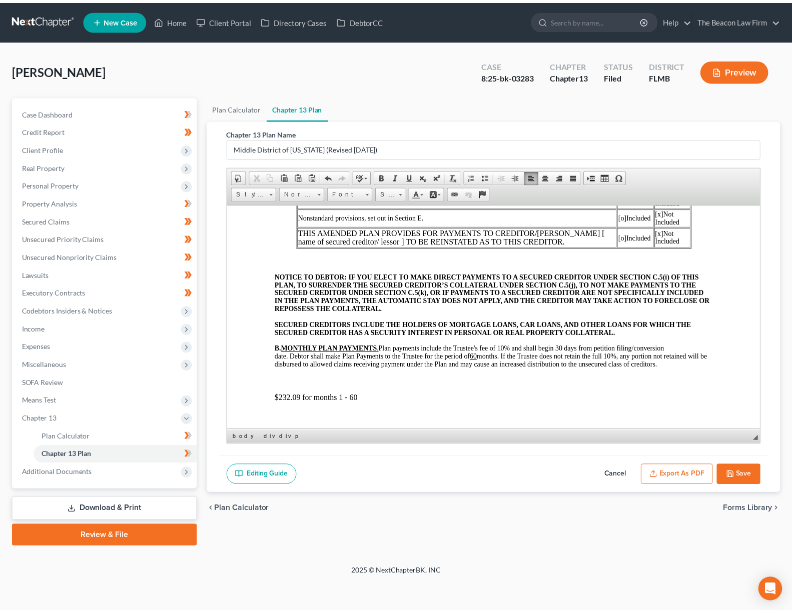
scroll to position [0, 0]
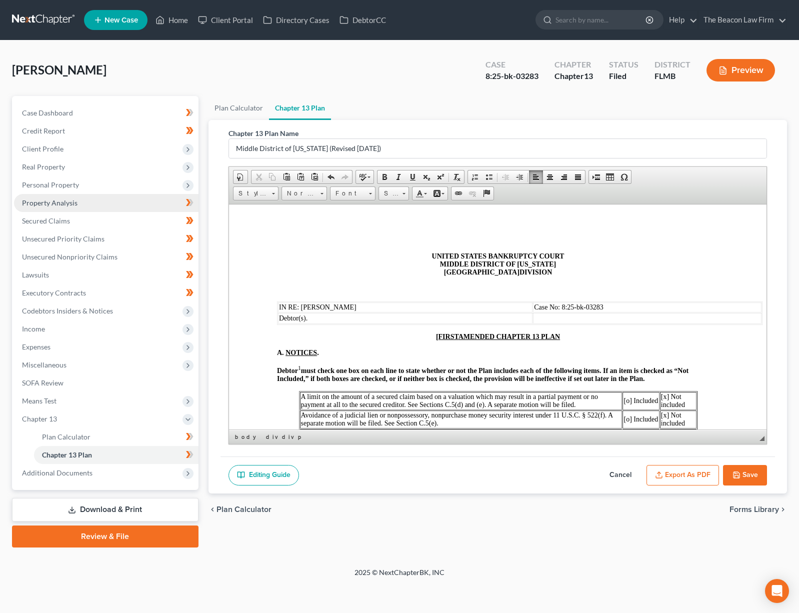
click at [71, 206] on span "Property Analysis" at bounding box center [50, 203] width 56 height 9
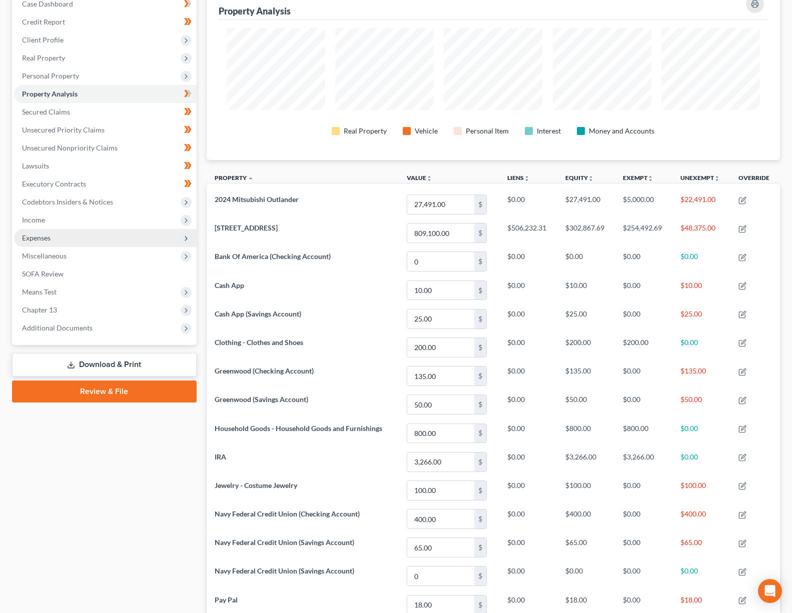
scroll to position [45, 0]
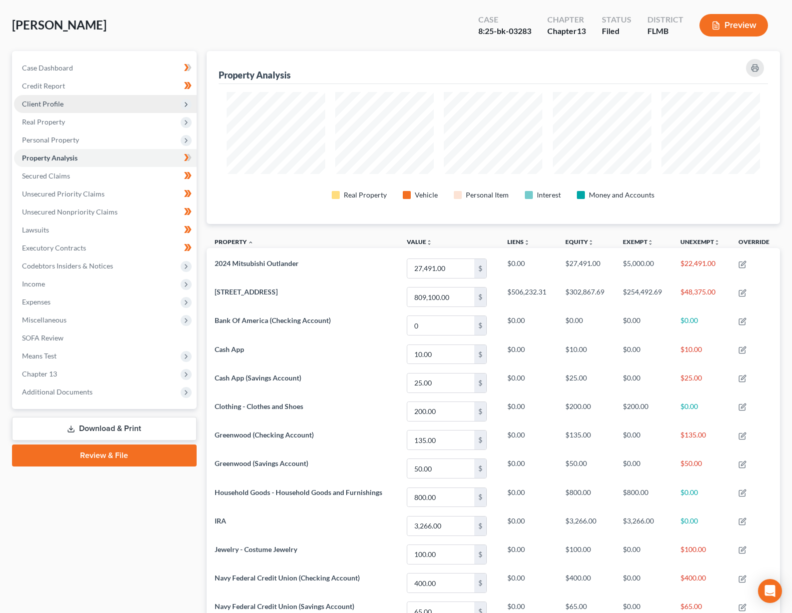
click at [76, 108] on span "Client Profile" at bounding box center [105, 104] width 183 height 18
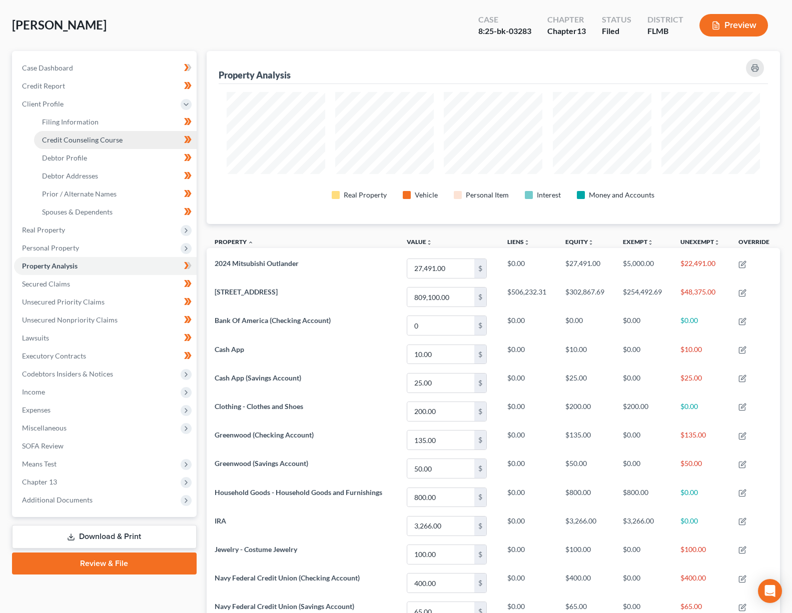
click at [74, 141] on span "Credit Counseling Course" at bounding box center [82, 140] width 81 height 9
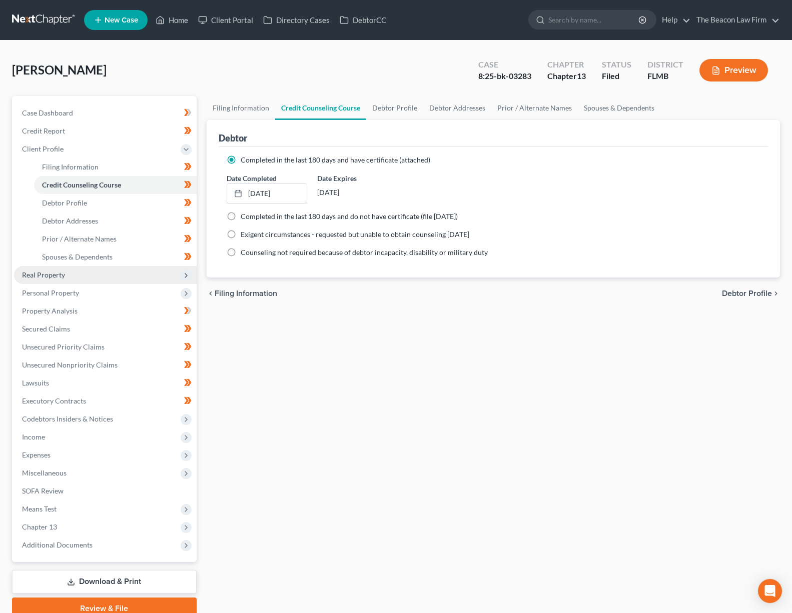
click at [58, 279] on span "Real Property" at bounding box center [105, 275] width 183 height 18
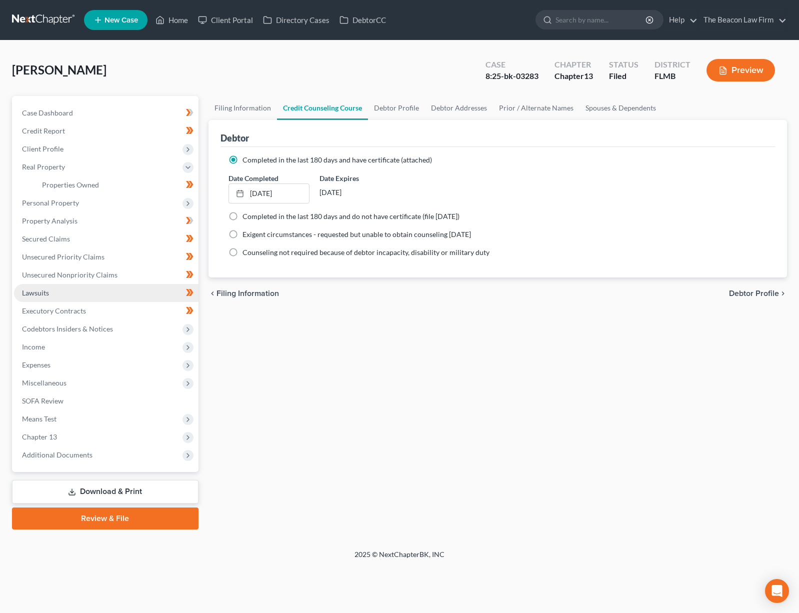
click at [62, 291] on link "Lawsuits" at bounding box center [106, 293] width 185 height 18
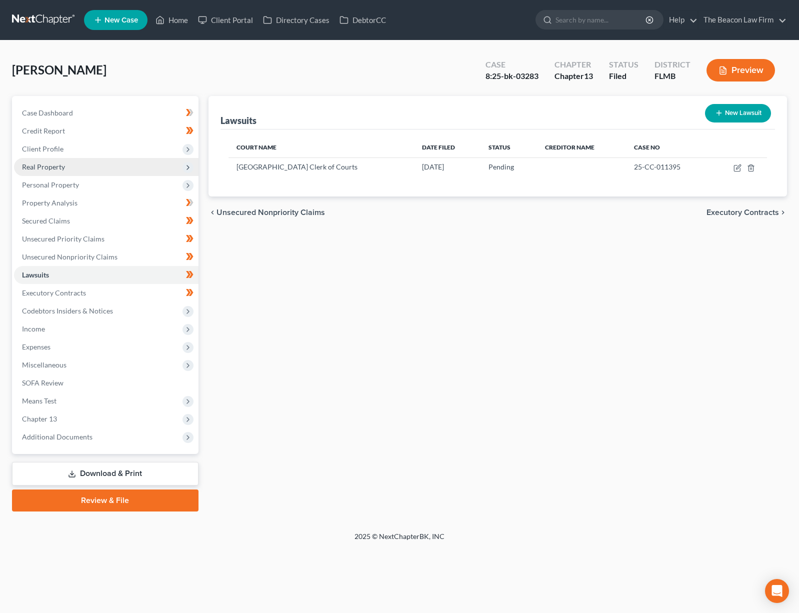
click at [81, 170] on span "Real Property" at bounding box center [106, 167] width 185 height 18
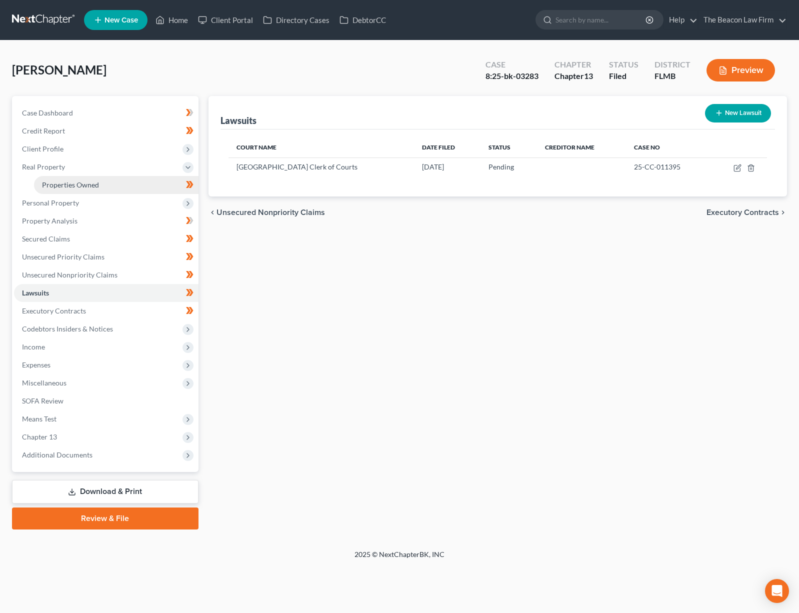
click at [76, 183] on span "Properties Owned" at bounding box center [70, 185] width 57 height 9
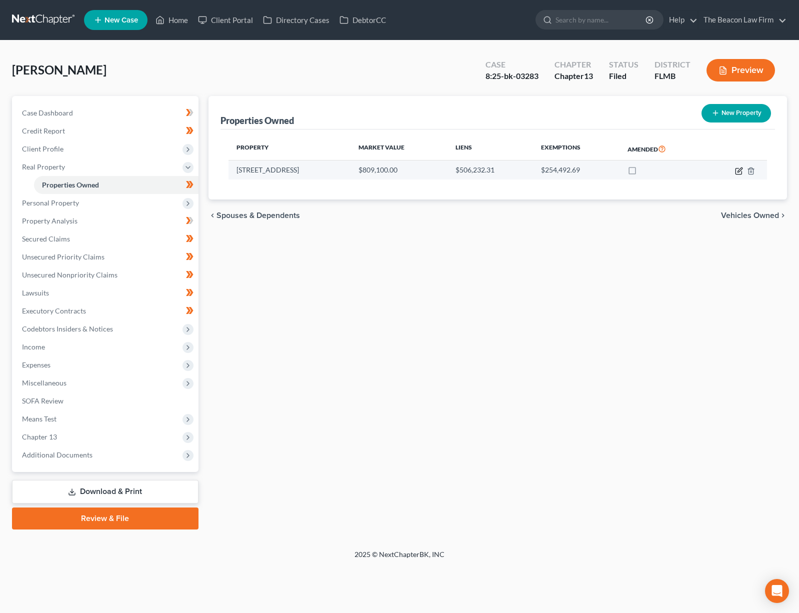
click at [739, 171] on icon "button" at bounding box center [739, 171] width 8 height 8
select select "9"
select select "3"
select select "0"
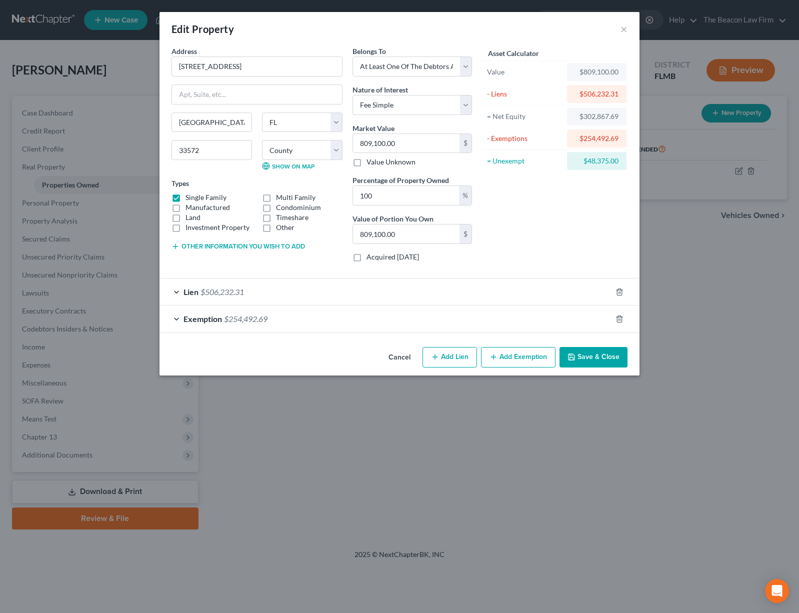
click at [261, 321] on span "$254,492.69" at bounding box center [246, 319] width 44 height 10
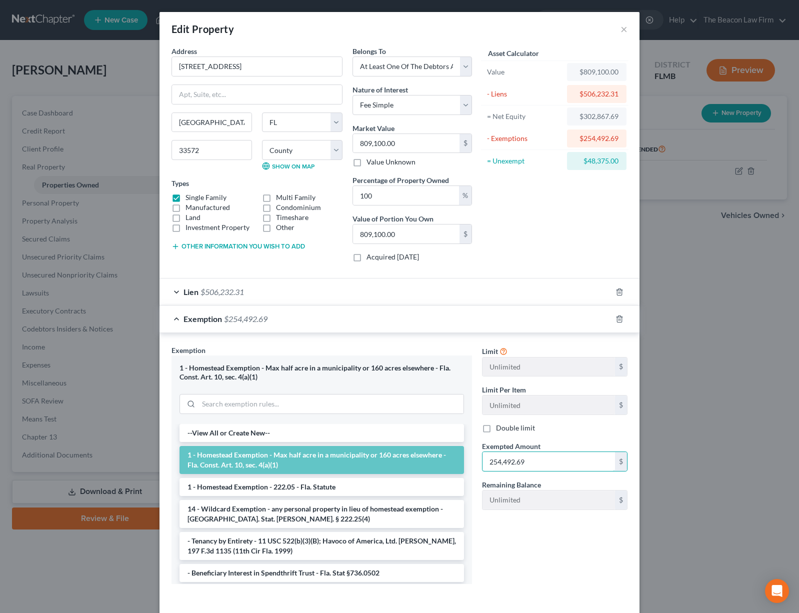
drag, startPoint x: 541, startPoint y: 465, endPoint x: 468, endPoint y: 459, distance: 72.7
click at [468, 459] on div "Exemption Set must be selected for CA. Exemption * 1 - [GEOGRAPHIC_DATA] - Max …" at bounding box center [400, 469] width 466 height 248
drag, startPoint x: 580, startPoint y: 159, endPoint x: 616, endPoint y: 161, distance: 35.6
click at [616, 161] on div "$302,867.69" at bounding box center [597, 161] width 60 height 18
copy div "302,867.69"
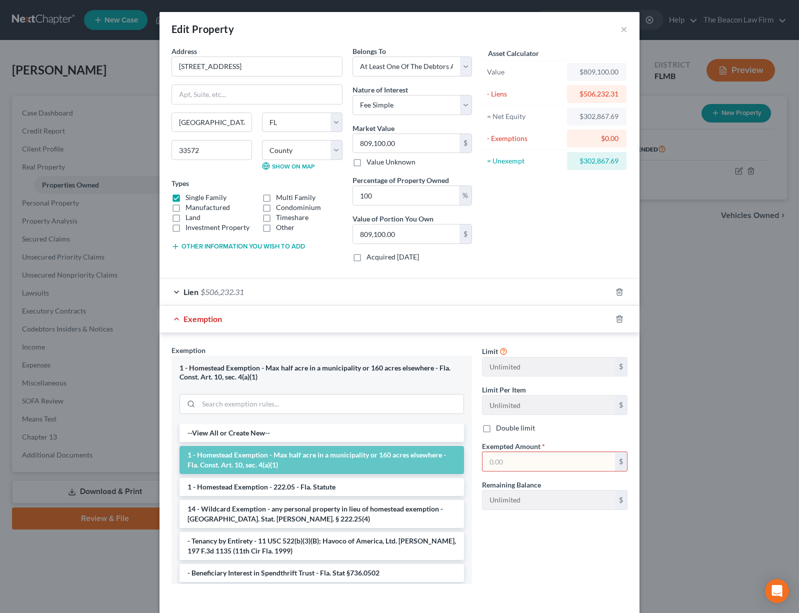
click at [557, 465] on input "text" at bounding box center [549, 461] width 133 height 19
paste input "302,867.69"
type input "302,867.69"
drag, startPoint x: 251, startPoint y: 67, endPoint x: 179, endPoint y: 80, distance: 73.1
click at [167, 55] on div "Address * 7421 [GEOGRAPHIC_DATA] [GEOGRAPHIC_DATA] [US_STATE][GEOGRAPHIC_DATA] …" at bounding box center [257, 158] width 181 height 224
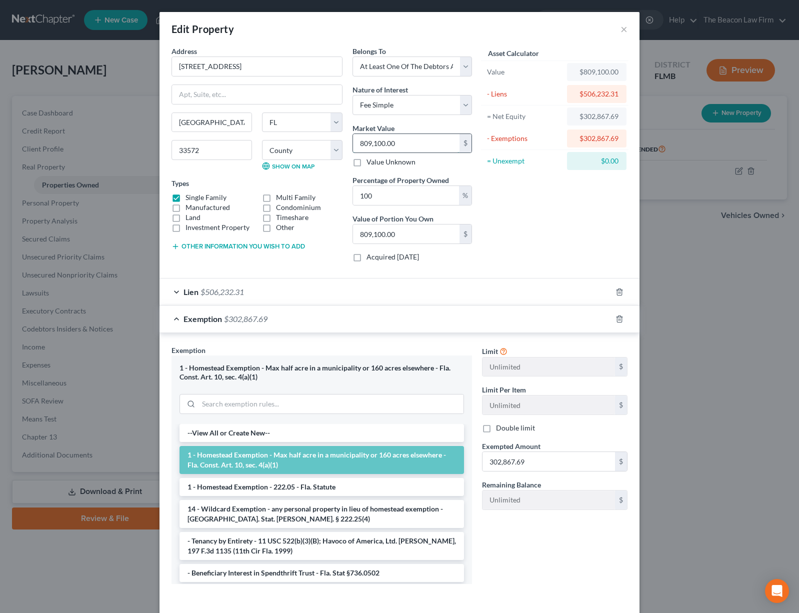
click at [409, 139] on input "809,100.00" at bounding box center [406, 143] width 107 height 19
type input "809,10"
type input "80,910.00"
type input "809,1"
type input "8,091.00"
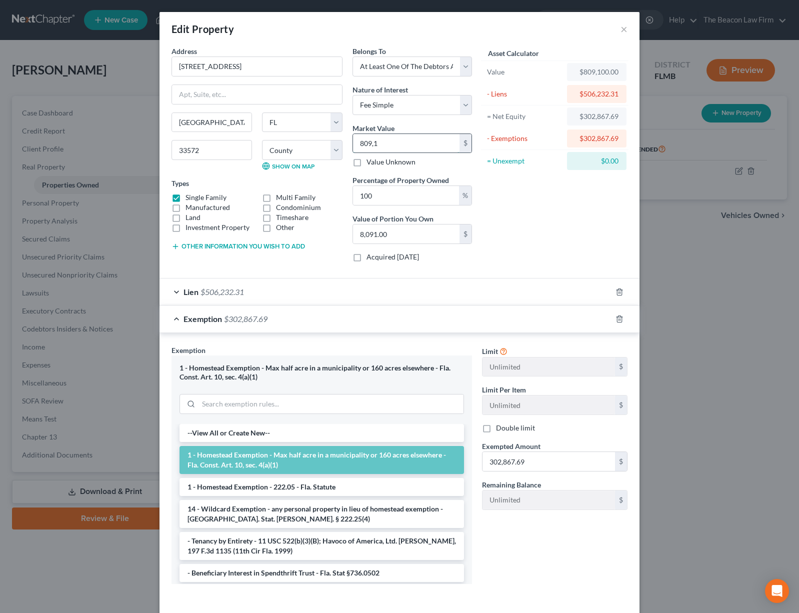
type input "809,"
type input "809.00"
type input "80"
type input "80.00"
type input "8"
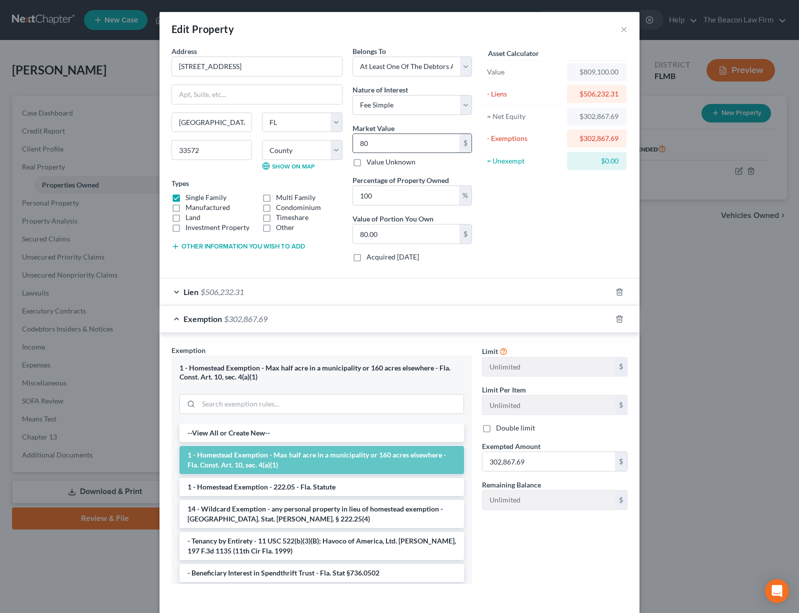
type input "8.00"
type input "0"
type input "7"
type input "7.00"
type input "75"
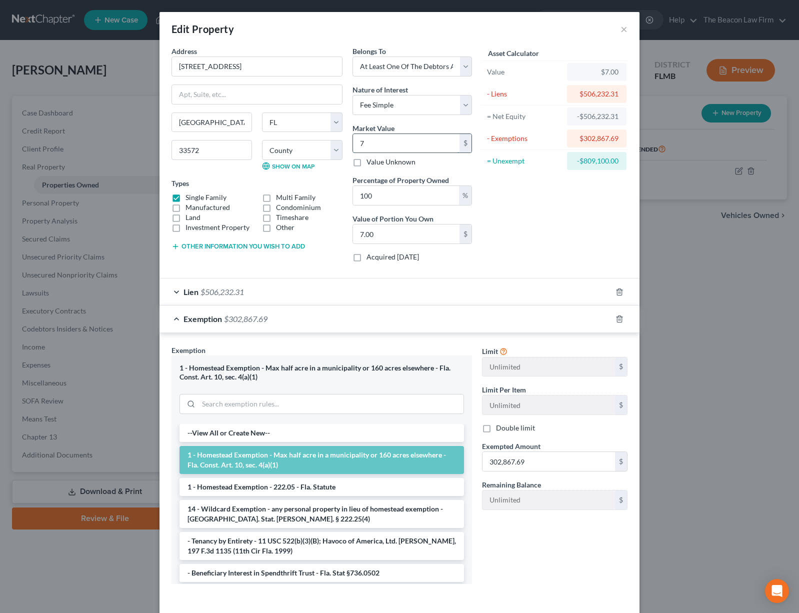
type input "75.00"
type input "750"
type input "750.00"
type input "7500"
type input "7,500.00"
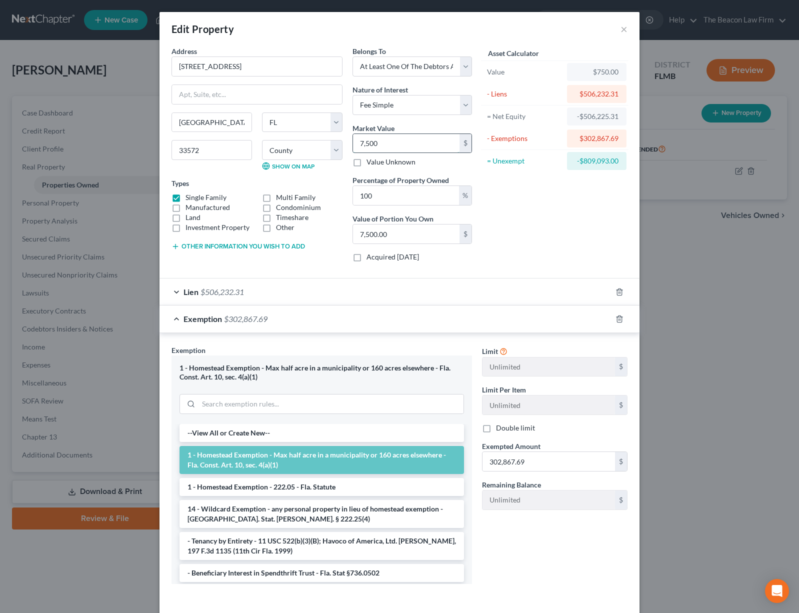
type input "7,5000"
type input "75,000.00"
type input "75,0000"
type input "750,000.00"
type input "750,000"
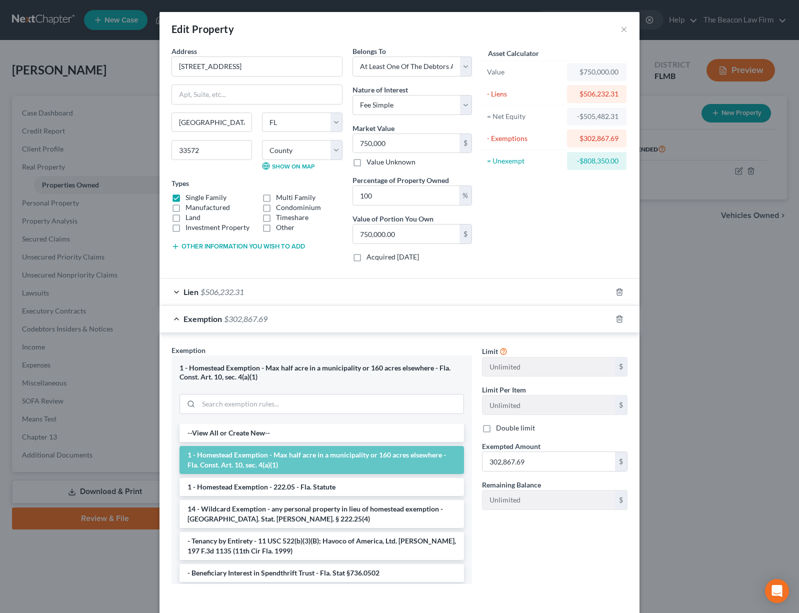
click at [579, 215] on div "Asset Calculator Value $750,000.00 - Liens $506,232.31 = Net Equity -$505,482.3…" at bounding box center [555, 158] width 156 height 224
drag, startPoint x: 581, startPoint y: 139, endPoint x: 617, endPoint y: 143, distance: 36.2
click at [617, 143] on div "$302,867.69" at bounding box center [597, 139] width 60 height 18
copy div "302,867.69"
drag, startPoint x: 552, startPoint y: 465, endPoint x: 468, endPoint y: 456, distance: 84.5
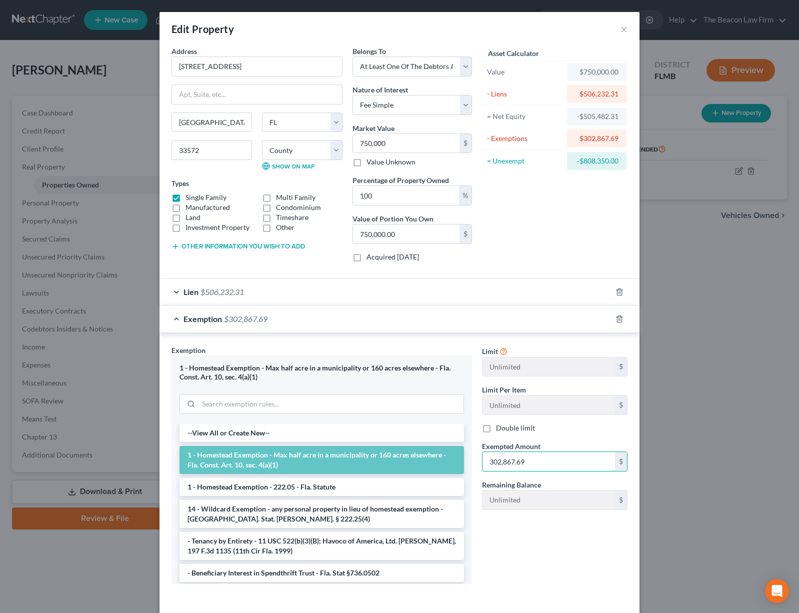
click at [468, 456] on div "Exemption Set must be selected for CA. Exemption * 1 - [GEOGRAPHIC_DATA] - Max …" at bounding box center [400, 469] width 466 height 248
click at [551, 542] on div "Limit Unlimited $ Limit Per Item Unlimited $ Double limit Exempted Amount * 302…" at bounding box center [555, 468] width 156 height 247
drag, startPoint x: 530, startPoint y: 465, endPoint x: 421, endPoint y: 445, distance: 111.4
click at [421, 445] on div "Exemption Set must be selected for CA. Exemption * 1 - [GEOGRAPHIC_DATA] - Max …" at bounding box center [400, 469] width 466 height 248
click at [587, 208] on div "Asset Calculator Value $750,000.00 - Liens $506,232.31 = Net Equity $243,767.69…" at bounding box center [555, 158] width 156 height 224
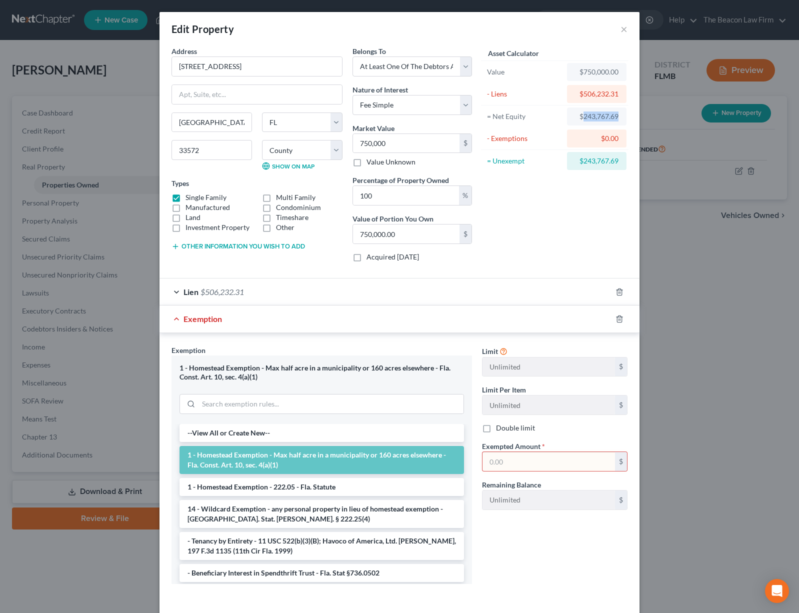
drag, startPoint x: 579, startPoint y: 117, endPoint x: 618, endPoint y: 119, distance: 39.1
click at [618, 119] on div "$243,767.69" at bounding box center [597, 117] width 60 height 18
copy div "243,767.69"
click at [553, 457] on input "text" at bounding box center [549, 461] width 133 height 19
paste input "243,767.69"
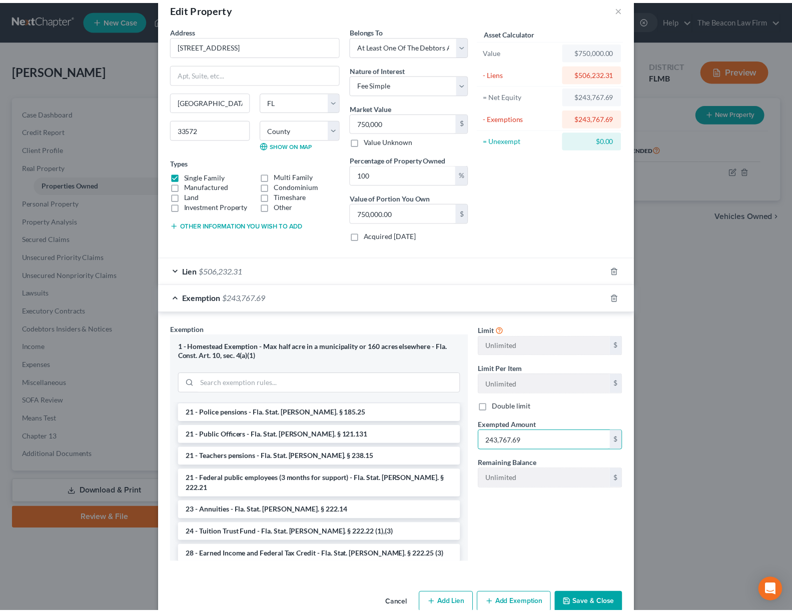
scroll to position [550, 0]
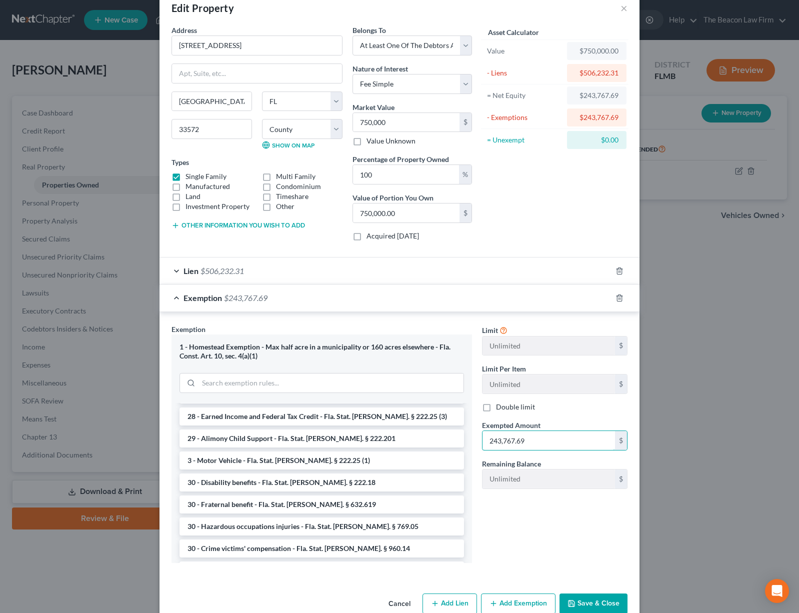
type input "243,767.69"
click at [590, 601] on button "Save & Close" at bounding box center [594, 604] width 68 height 21
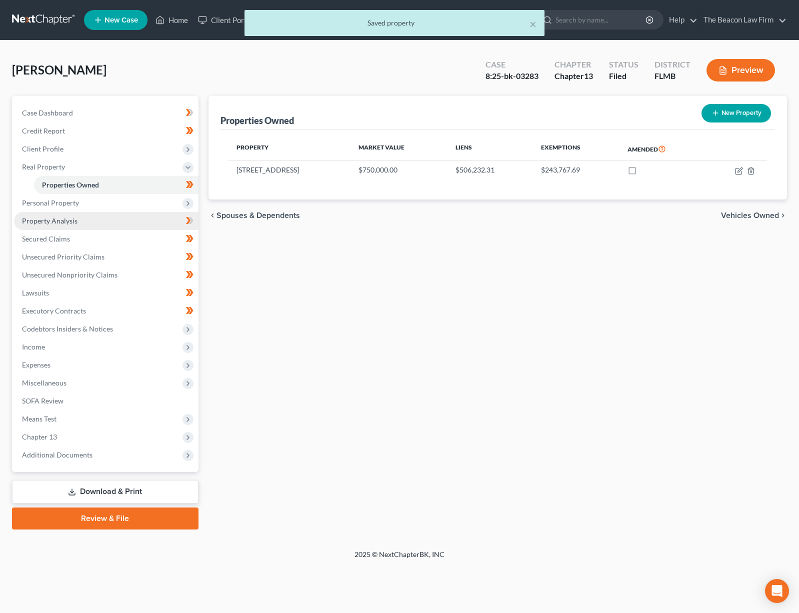
click at [108, 217] on link "Property Analysis" at bounding box center [106, 221] width 185 height 18
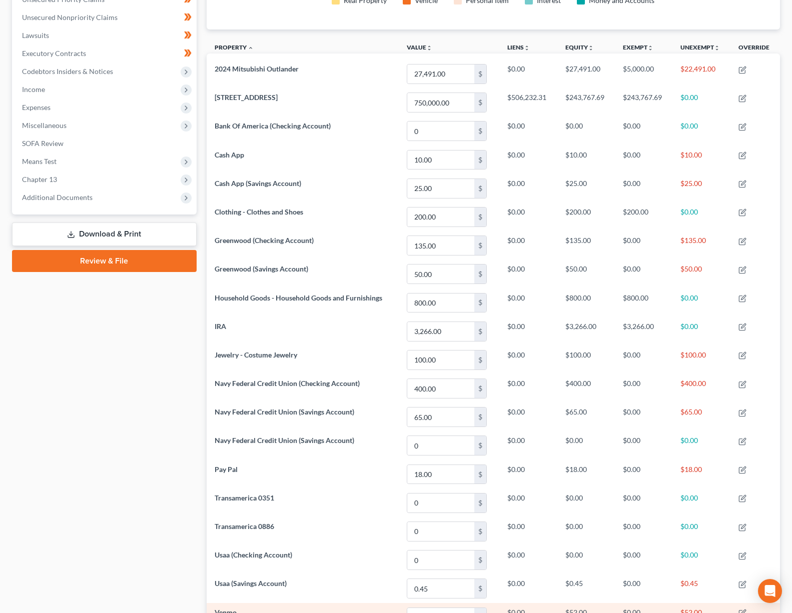
scroll to position [144, 0]
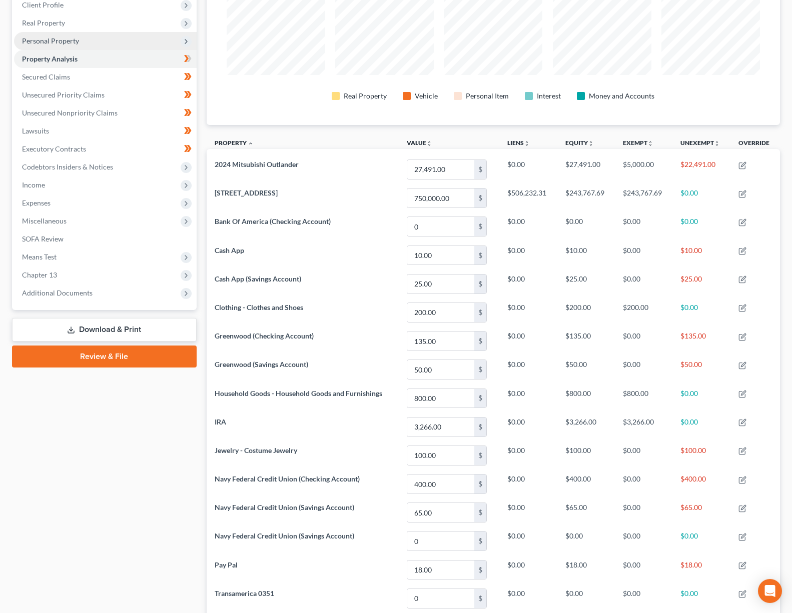
click at [57, 41] on span "Personal Property" at bounding box center [50, 41] width 57 height 9
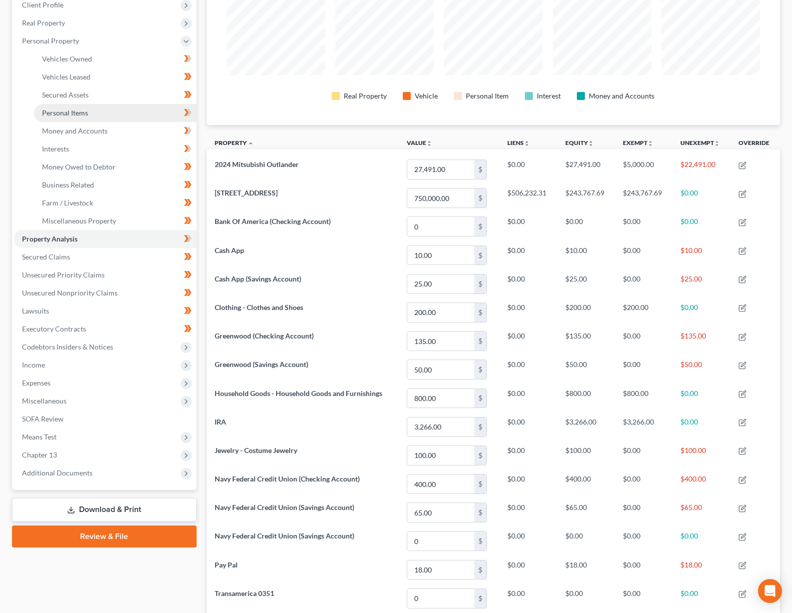
click at [73, 116] on span "Personal Items" at bounding box center [65, 113] width 46 height 9
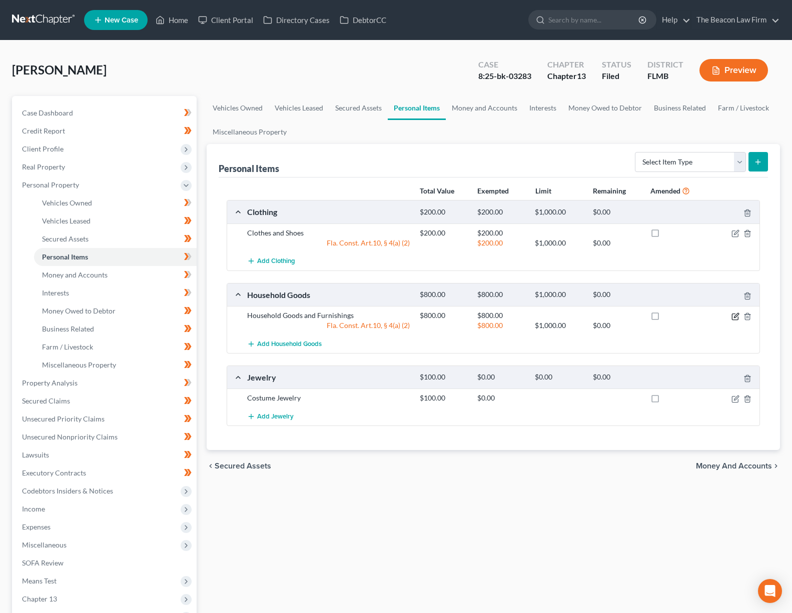
click at [737, 315] on icon "button" at bounding box center [735, 317] width 8 height 8
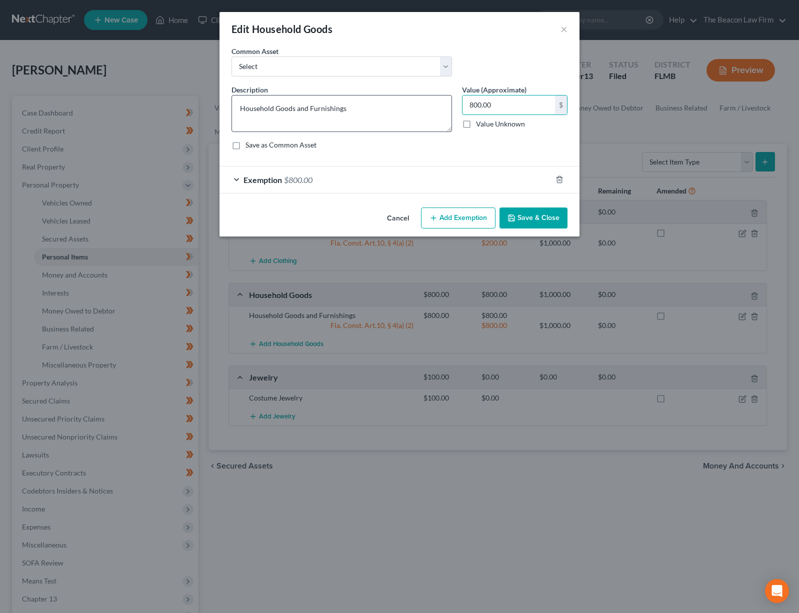
drag, startPoint x: 505, startPoint y: 102, endPoint x: 430, endPoint y: 103, distance: 75.5
click at [430, 103] on div "Description * Household Goods and Furnishings Value (Approximate) 800.00 $ Valu…" at bounding box center [400, 122] width 346 height 74
click at [382, 186] on div "Exemption $800.00" at bounding box center [386, 180] width 332 height 27
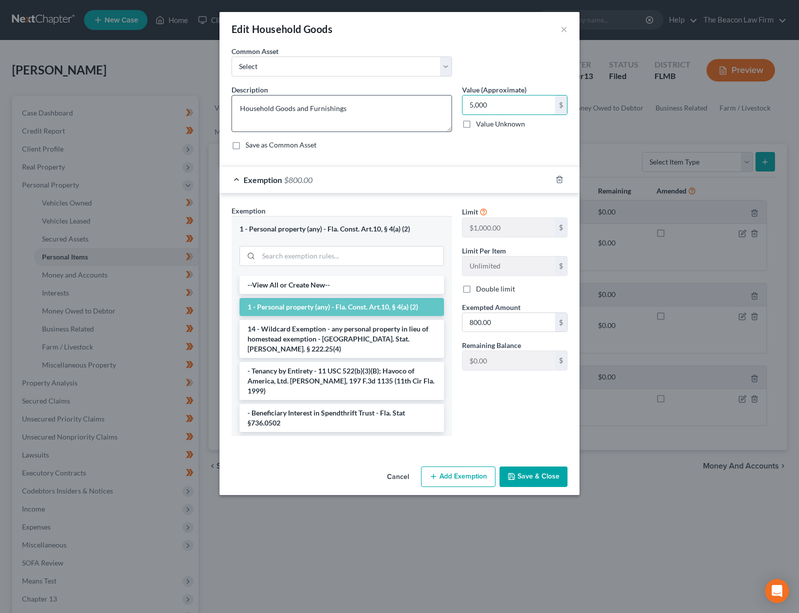
drag, startPoint x: 491, startPoint y: 106, endPoint x: 444, endPoint y: 100, distance: 47.9
click at [444, 100] on div "Description * Household Goods and Furnishings Value (Approximate) 5,000.00 $ Va…" at bounding box center [400, 122] width 346 height 74
type input "3,500"
click at [531, 479] on button "Save & Close" at bounding box center [534, 477] width 68 height 21
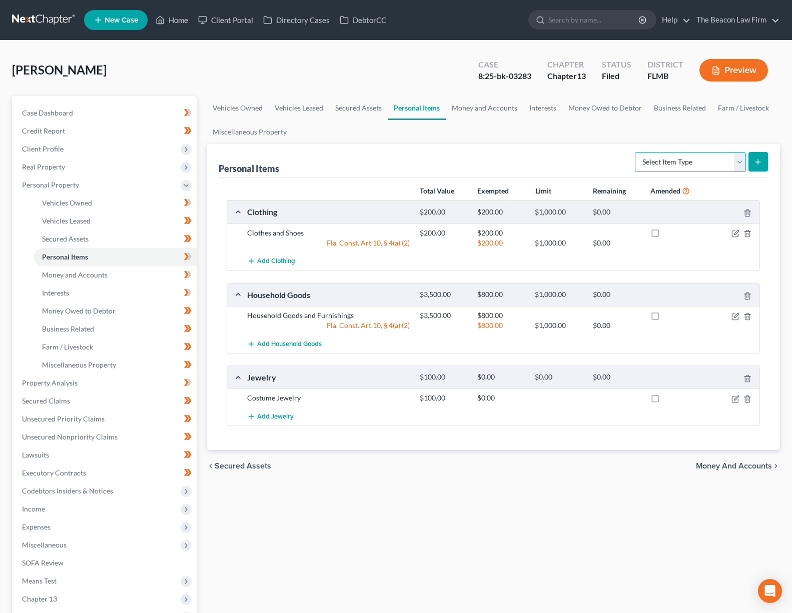
select select "electronics"
click at [755, 165] on icon "submit" at bounding box center [758, 162] width 8 height 8
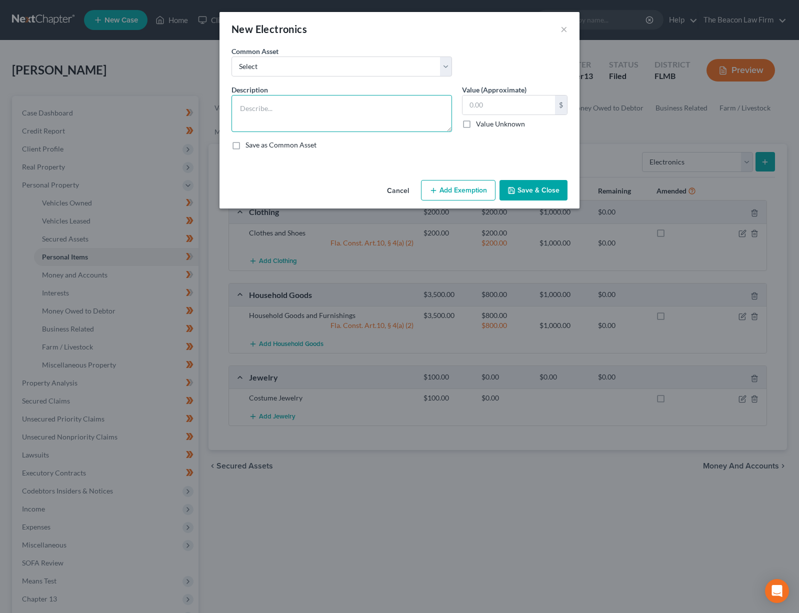
click at [350, 103] on textarea at bounding box center [342, 113] width 221 height 37
type textarea "TV, Phone, Laptop"
click at [540, 110] on input "text" at bounding box center [509, 105] width 93 height 19
type input "1,000"
click at [538, 190] on button "Save & Close" at bounding box center [534, 190] width 68 height 21
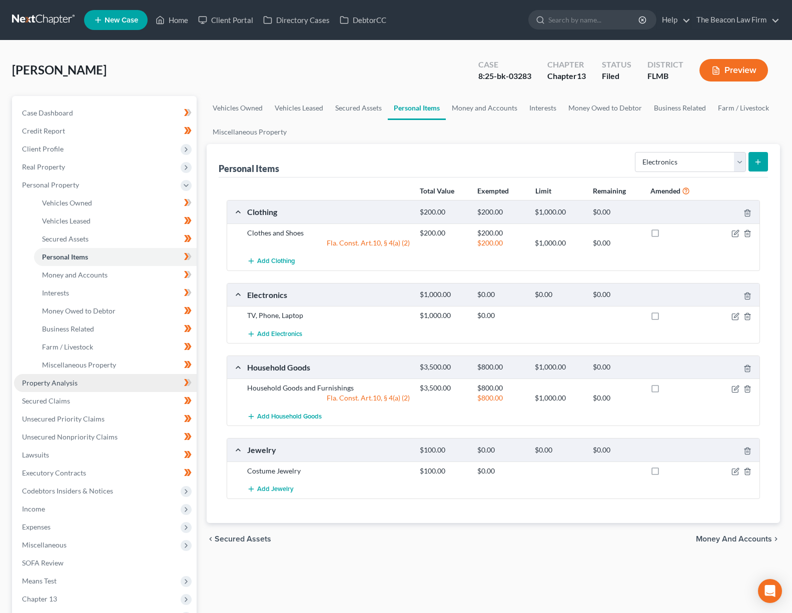
click at [60, 387] on span "Property Analysis" at bounding box center [50, 383] width 56 height 9
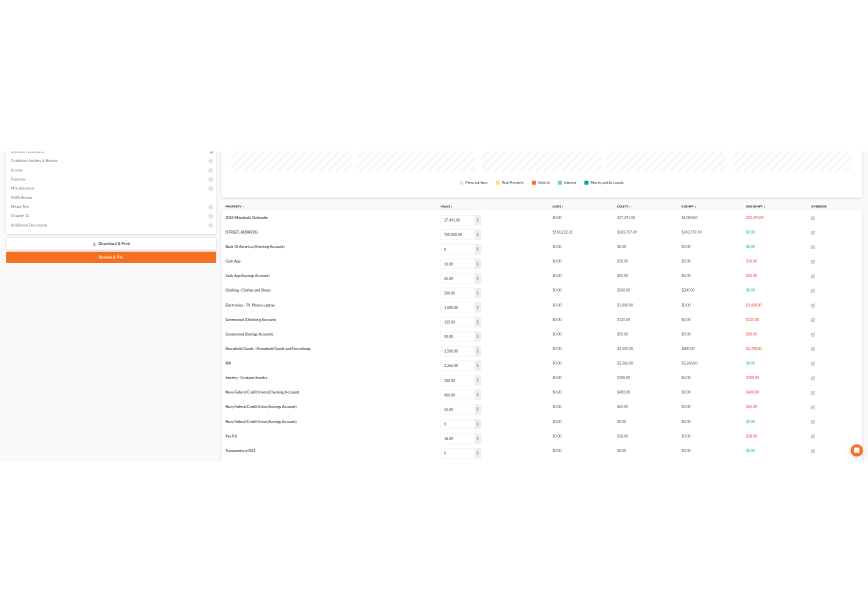
scroll to position [499812, 499356]
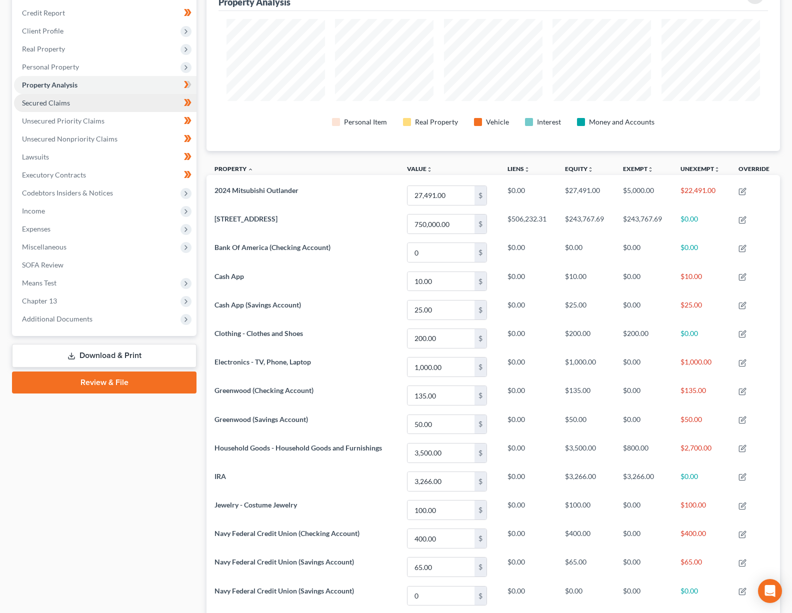
click at [49, 103] on span "Secured Claims" at bounding box center [46, 103] width 48 height 9
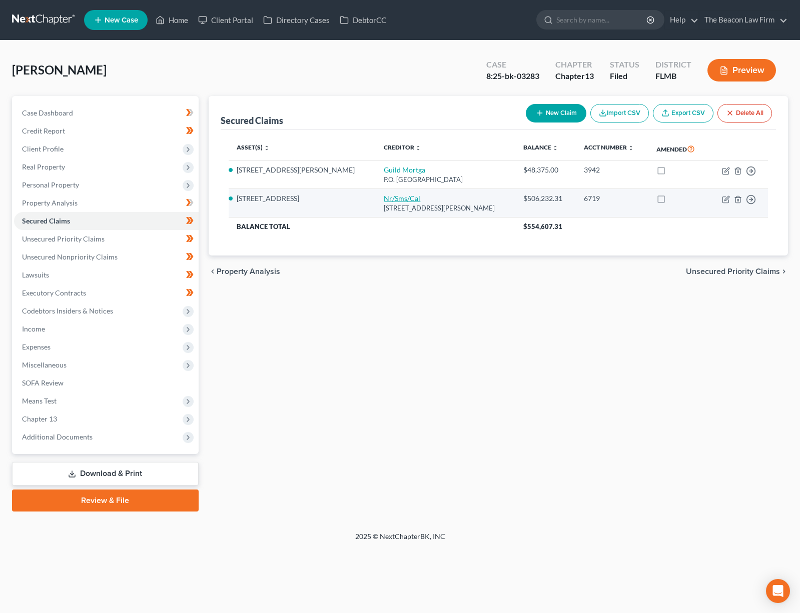
click at [397, 201] on link "Nr/Sms/Cal" at bounding box center [402, 198] width 37 height 9
select select "42"
select select "2"
select select "3"
select select "0"
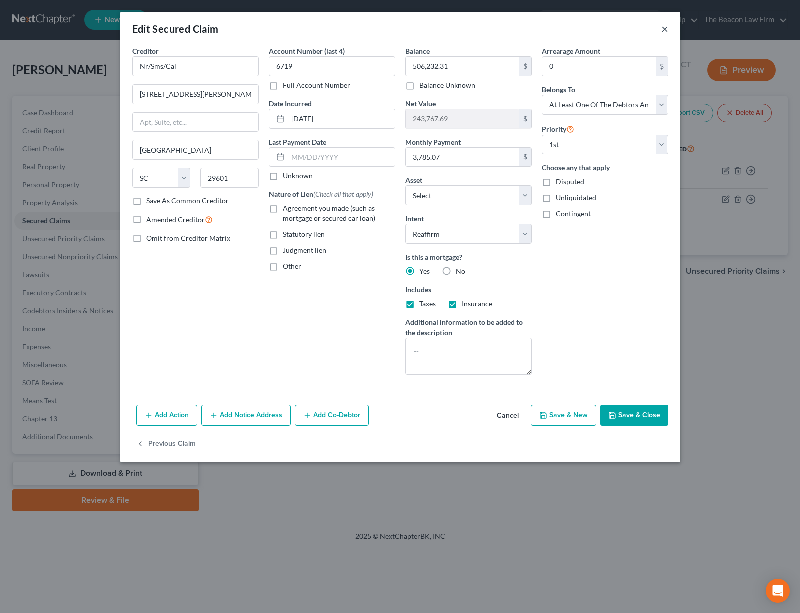
click at [664, 29] on button "×" at bounding box center [664, 29] width 7 height 12
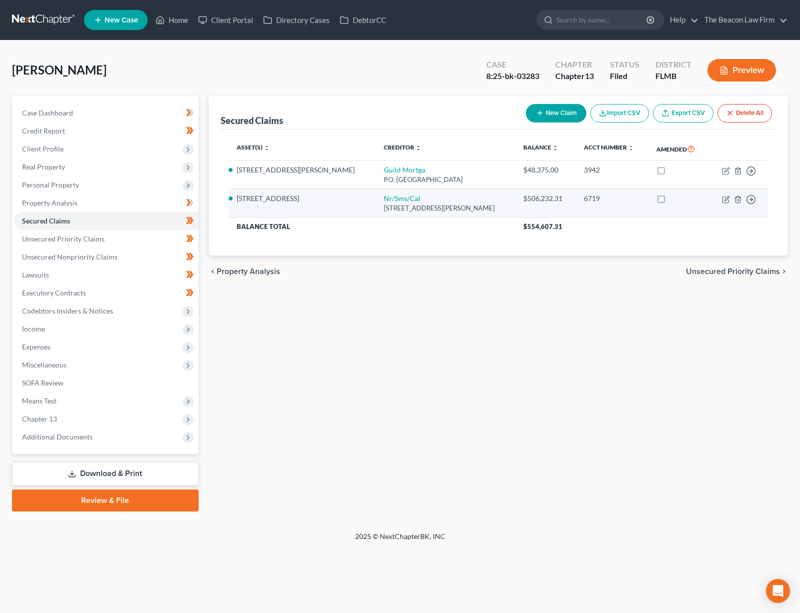
drag, startPoint x: 306, startPoint y: 201, endPoint x: 237, endPoint y: 199, distance: 68.5
click at [237, 198] on li "[STREET_ADDRESS]" at bounding box center [303, 199] width 132 height 10
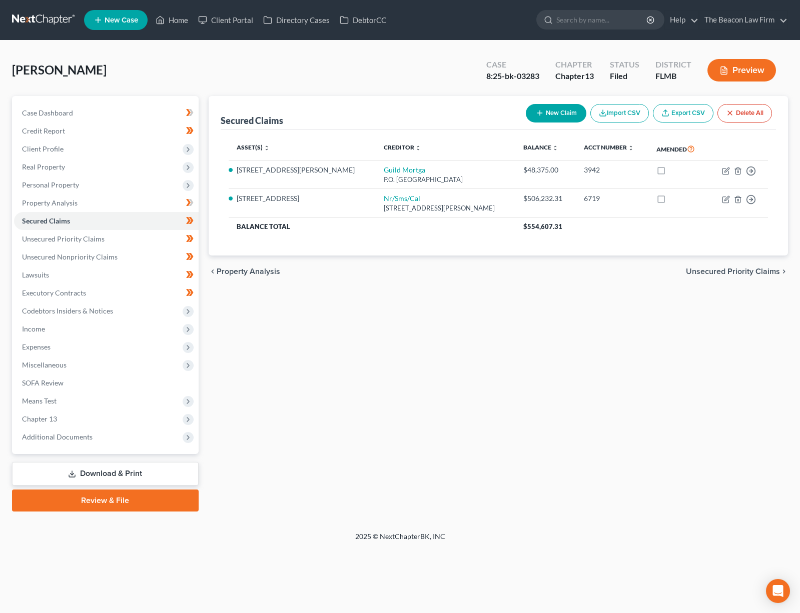
copy li "[STREET_ADDRESS]"
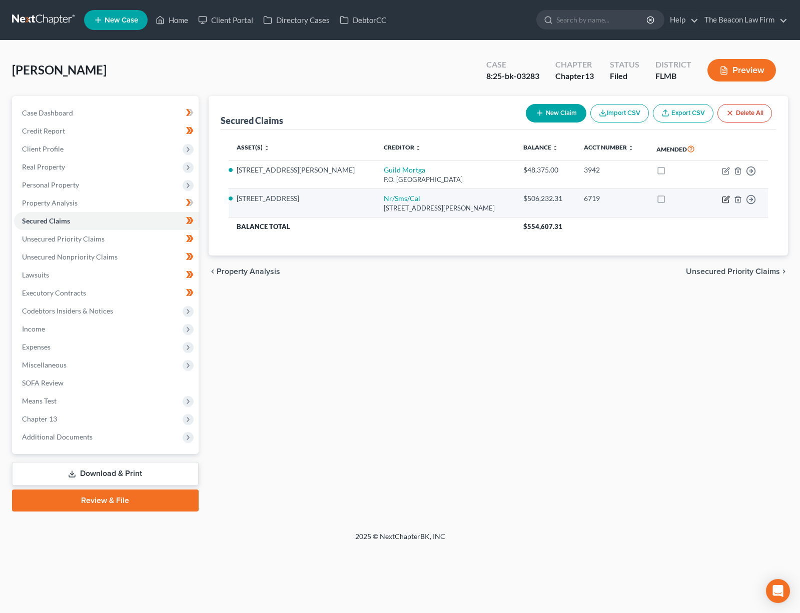
click at [727, 199] on icon "button" at bounding box center [726, 200] width 8 height 8
select select "42"
select select "4"
select select "2"
select select "3"
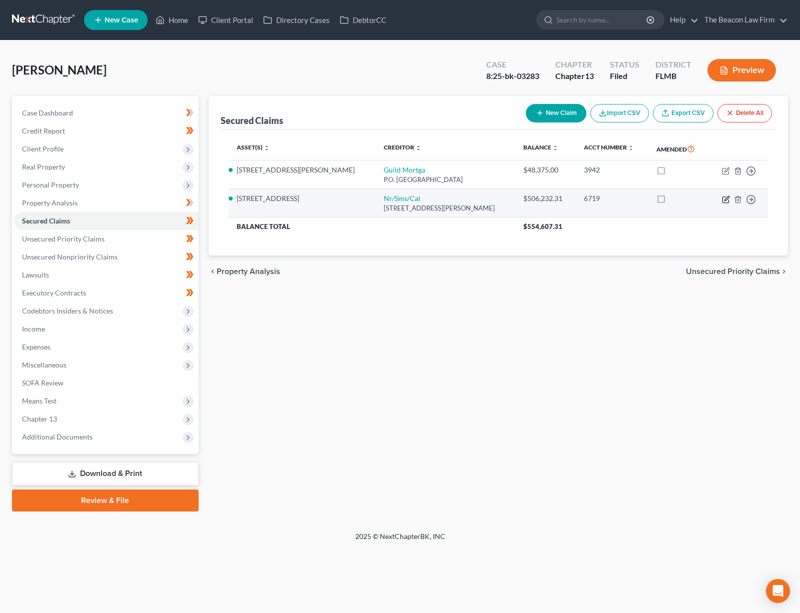
select select "0"
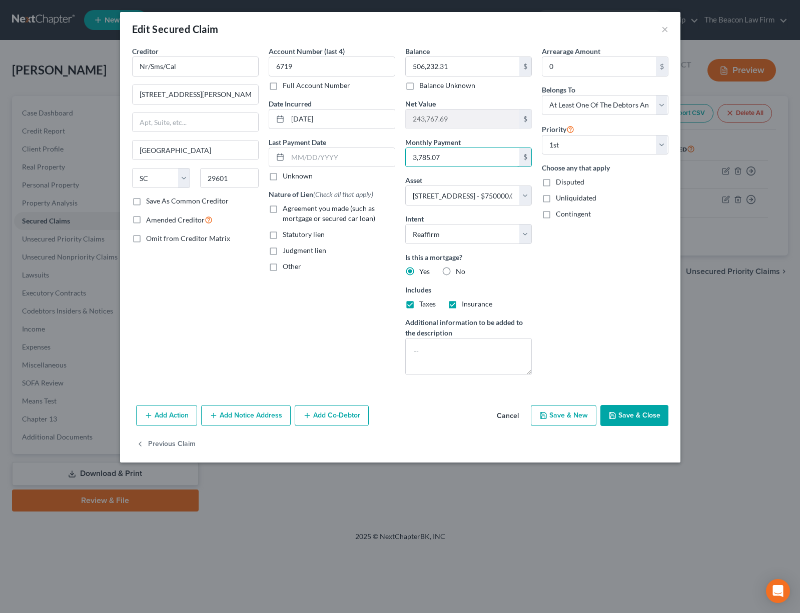
drag, startPoint x: 448, startPoint y: 161, endPoint x: 397, endPoint y: 159, distance: 51.5
click at [401, 156] on div "Balance 506,232.31 $ Balance Unknown Balance Undetermined 506,232.31 $ Balance …" at bounding box center [468, 214] width 137 height 337
click at [640, 414] on button "Save & Close" at bounding box center [634, 415] width 68 height 21
select select
